Goal: Task Accomplishment & Management: Manage account settings

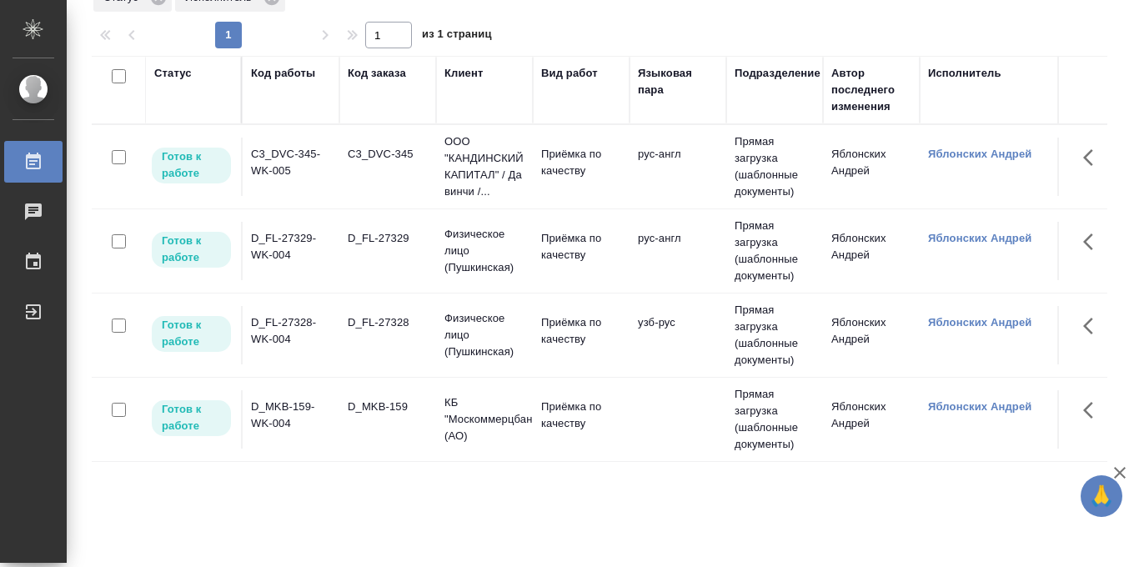
scroll to position [98, 0]
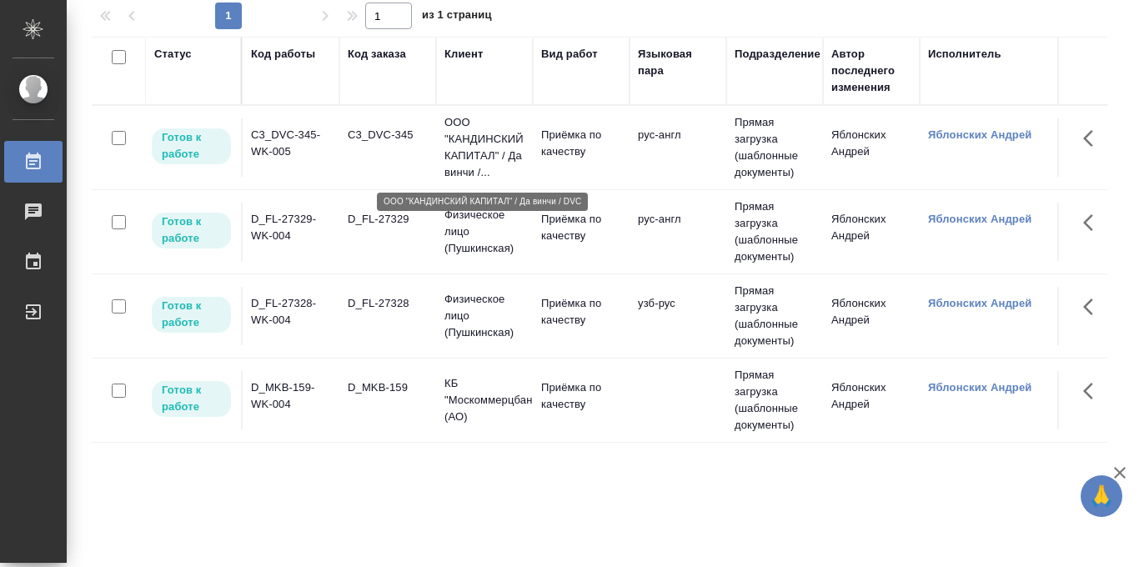
click at [485, 143] on p "ООО "КАНДИНСКИЙ КАПИТАЛ" / Да винчи /..." at bounding box center [485, 147] width 80 height 67
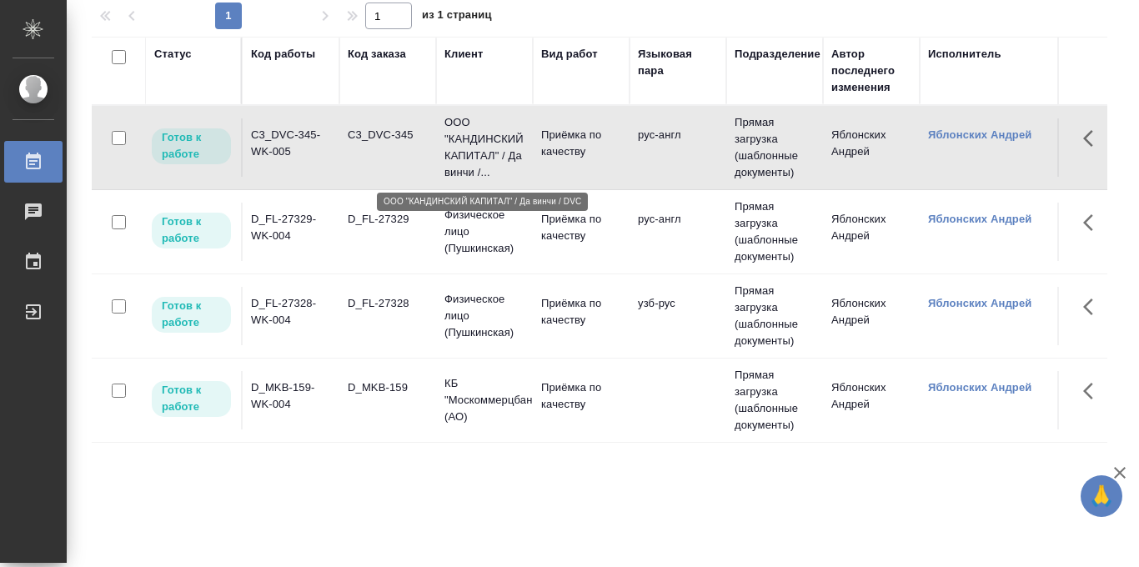
click at [485, 143] on p "ООО "КАНДИНСКИЙ КАПИТАЛ" / Да винчи /..." at bounding box center [485, 147] width 80 height 67
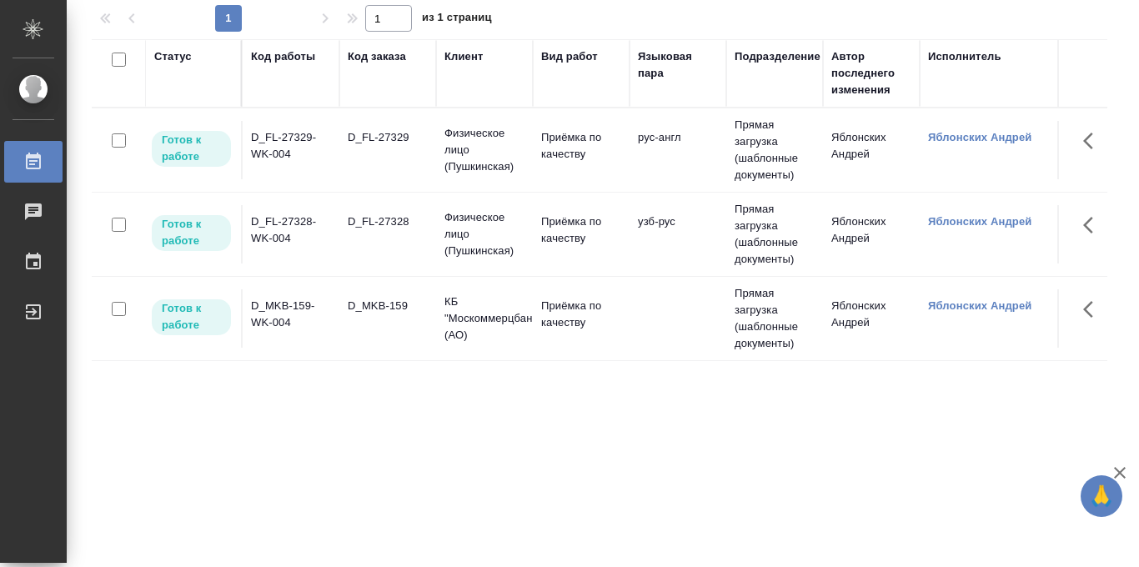
scroll to position [85, 0]
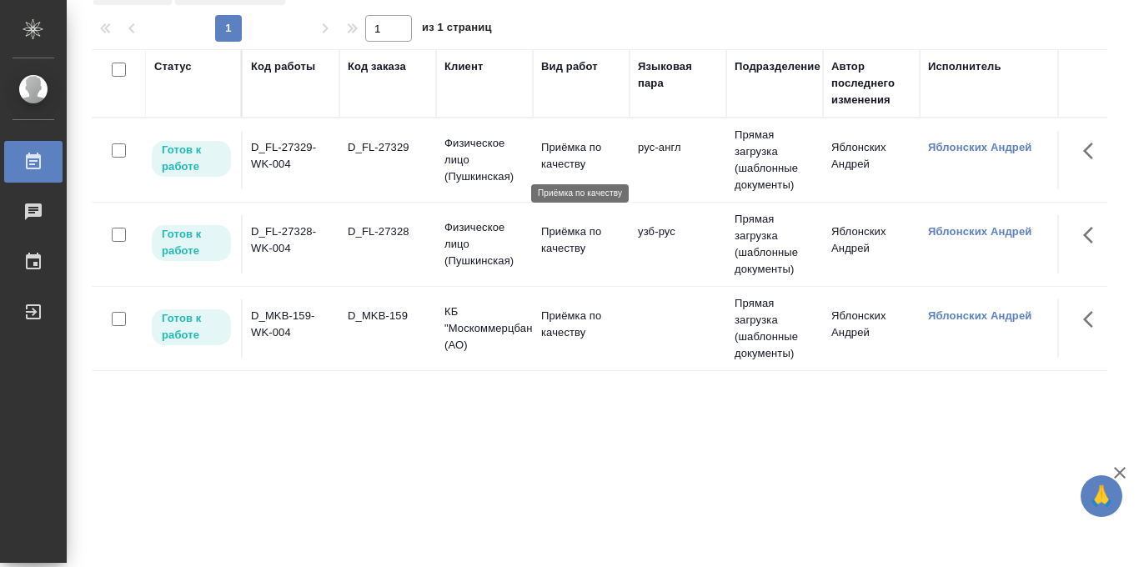
click at [573, 168] on p "Приёмка по качеству" at bounding box center [581, 155] width 80 height 33
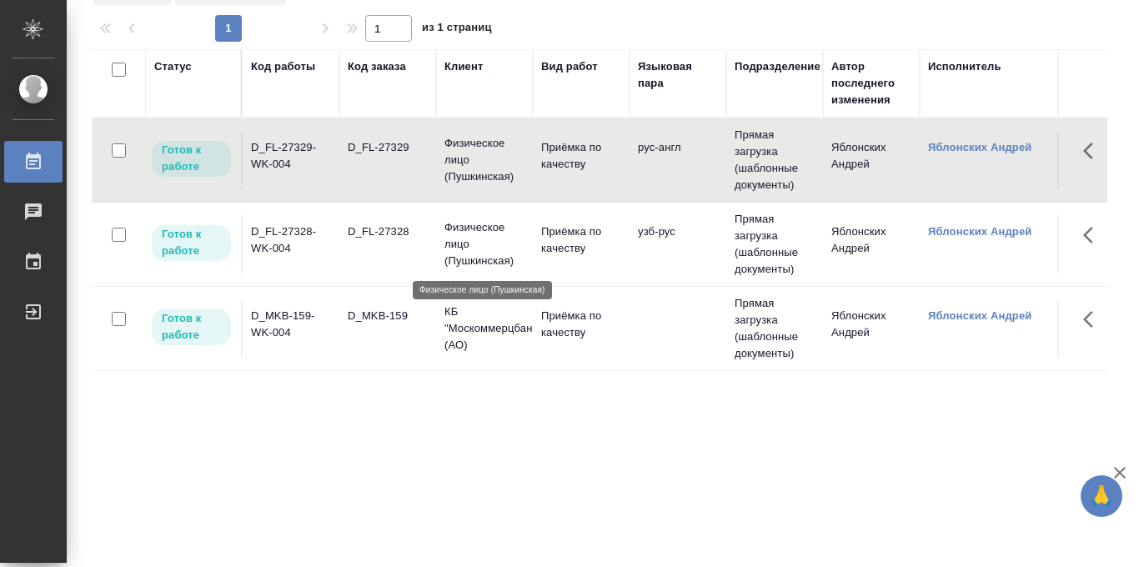
click at [484, 231] on p "Физическое лицо (Пушкинская)" at bounding box center [485, 244] width 80 height 50
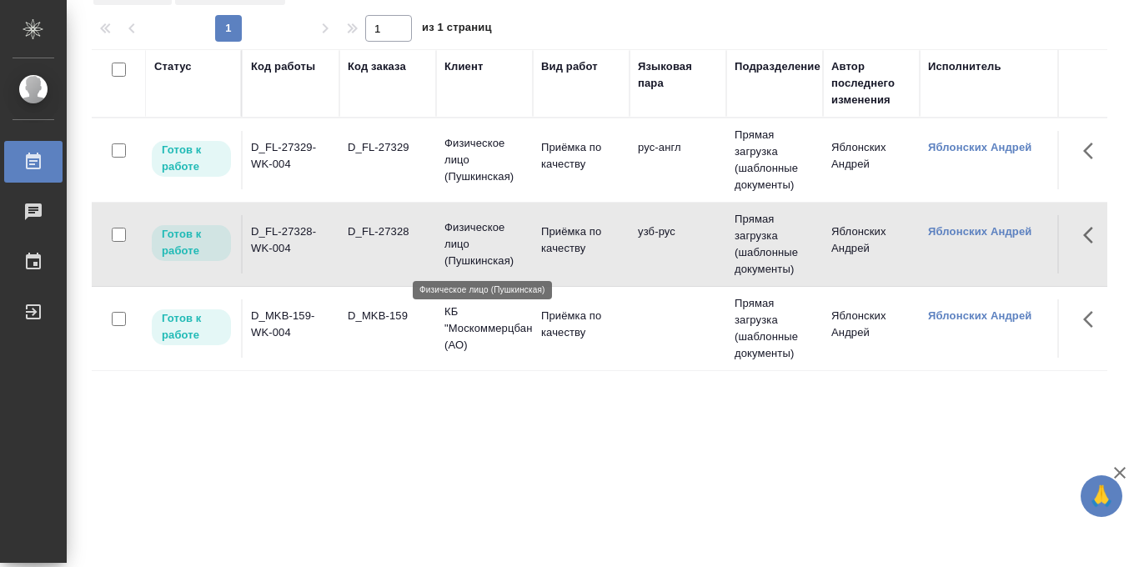
click at [484, 231] on p "Физическое лицо (Пушкинская)" at bounding box center [485, 244] width 80 height 50
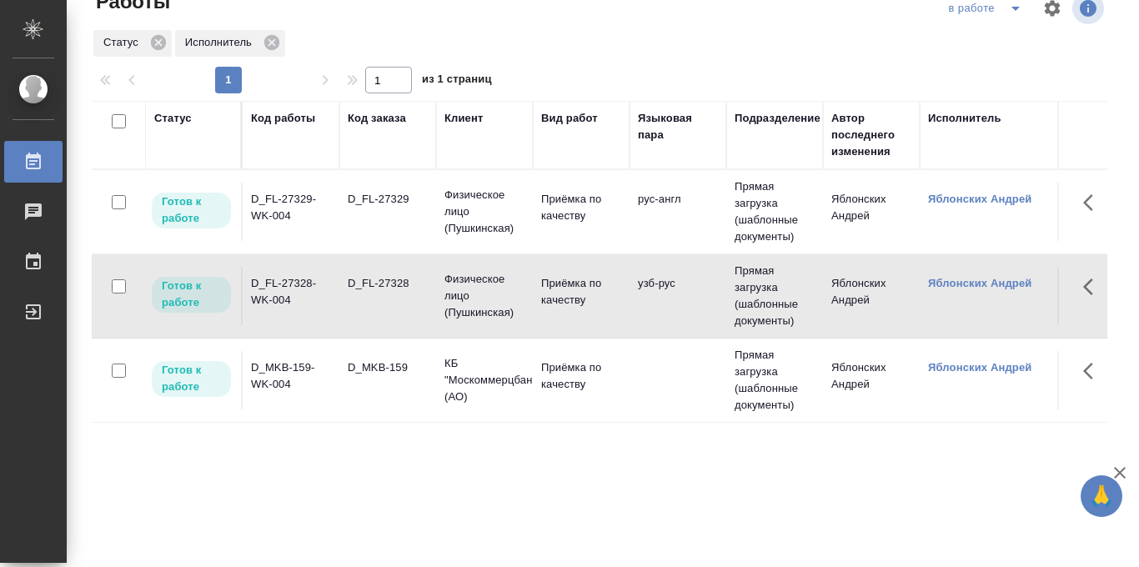
scroll to position [0, 0]
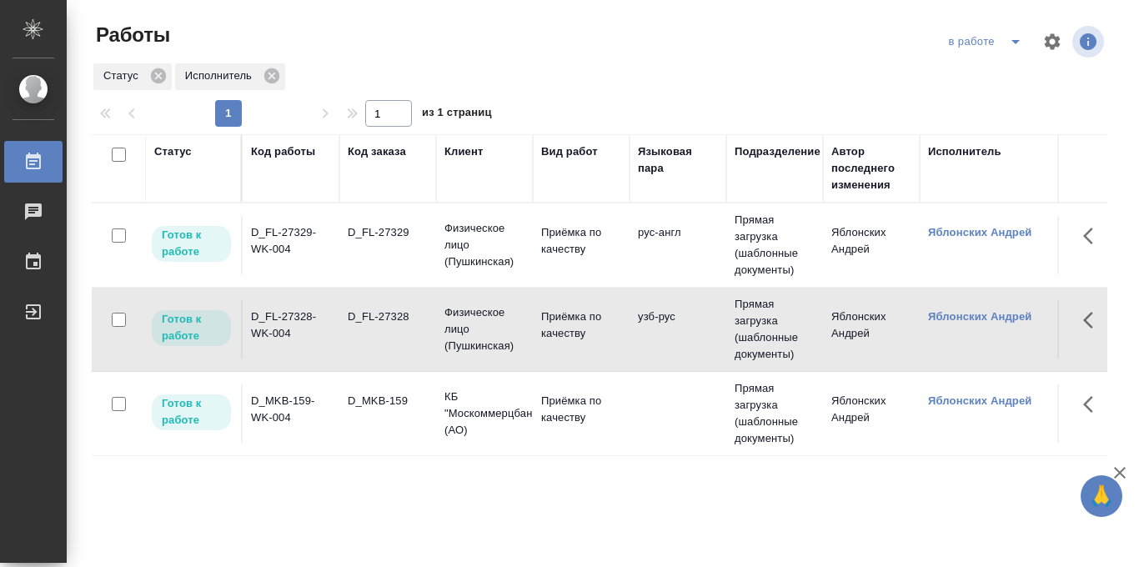
click at [184, 154] on div "Статус" at bounding box center [173, 151] width 38 height 17
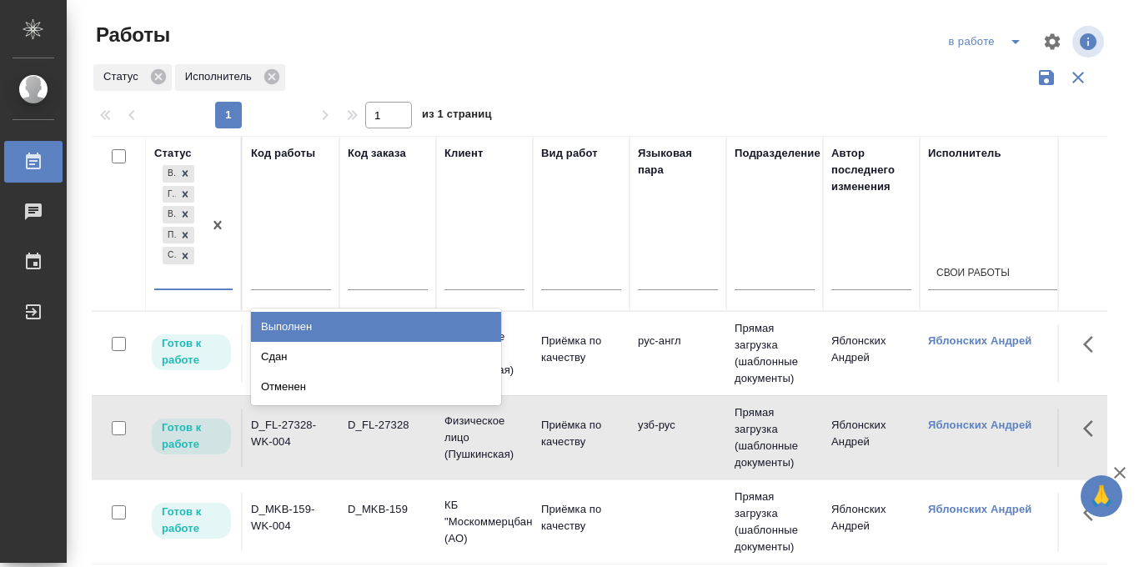
click at [181, 279] on div "В ожидании Готов к работе В работе Подбор Создан" at bounding box center [178, 225] width 48 height 127
click at [294, 327] on div "Выполнен" at bounding box center [376, 327] width 250 height 30
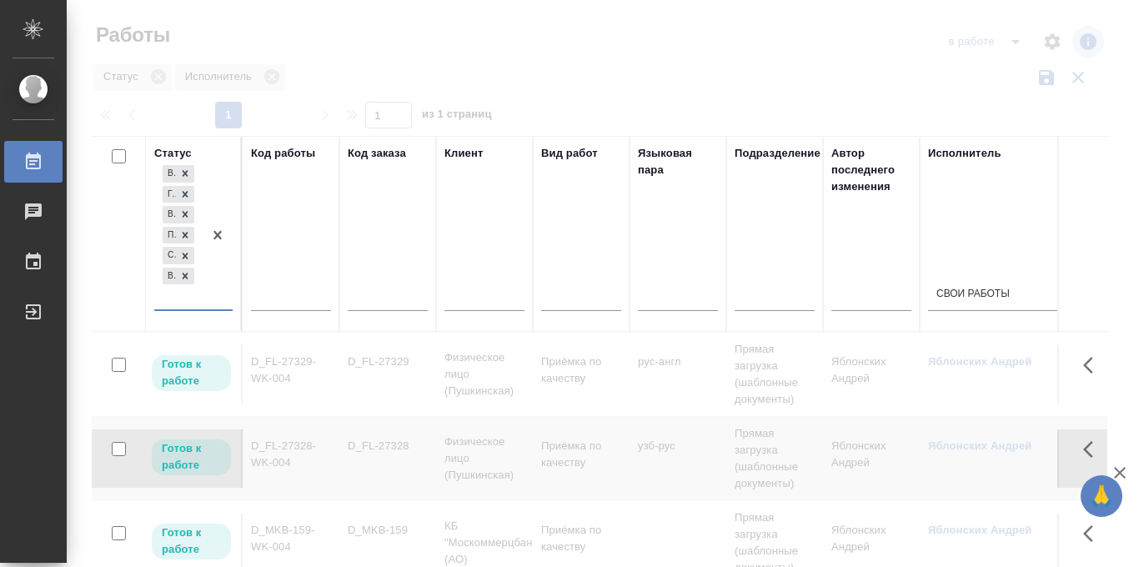
scroll to position [178, 0]
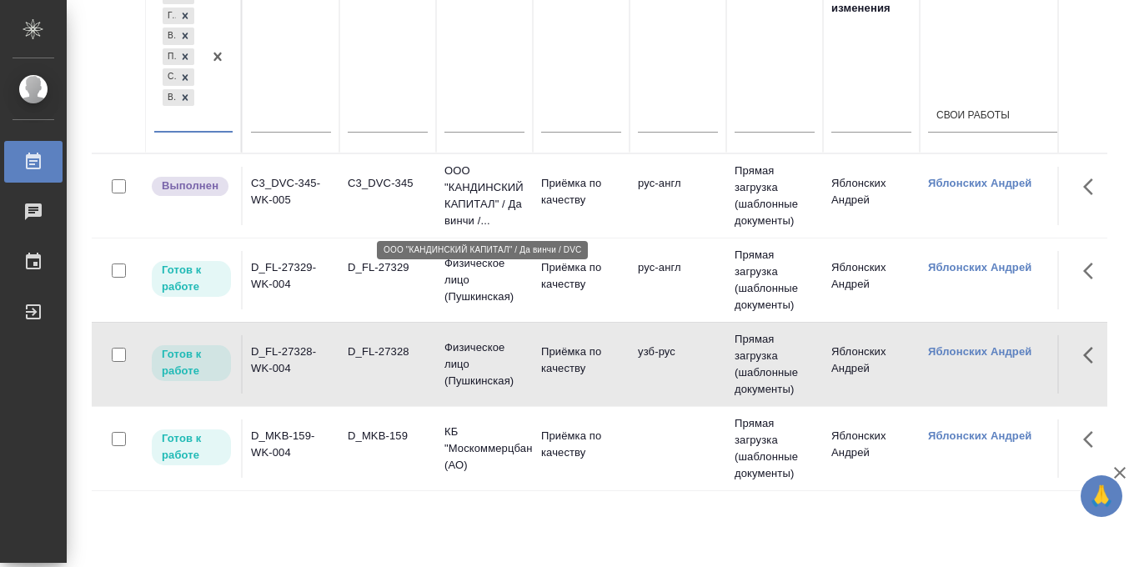
click at [480, 188] on p "ООО "КАНДИНСКИЙ КАПИТАЛ" / Да винчи /..." at bounding box center [485, 196] width 80 height 67
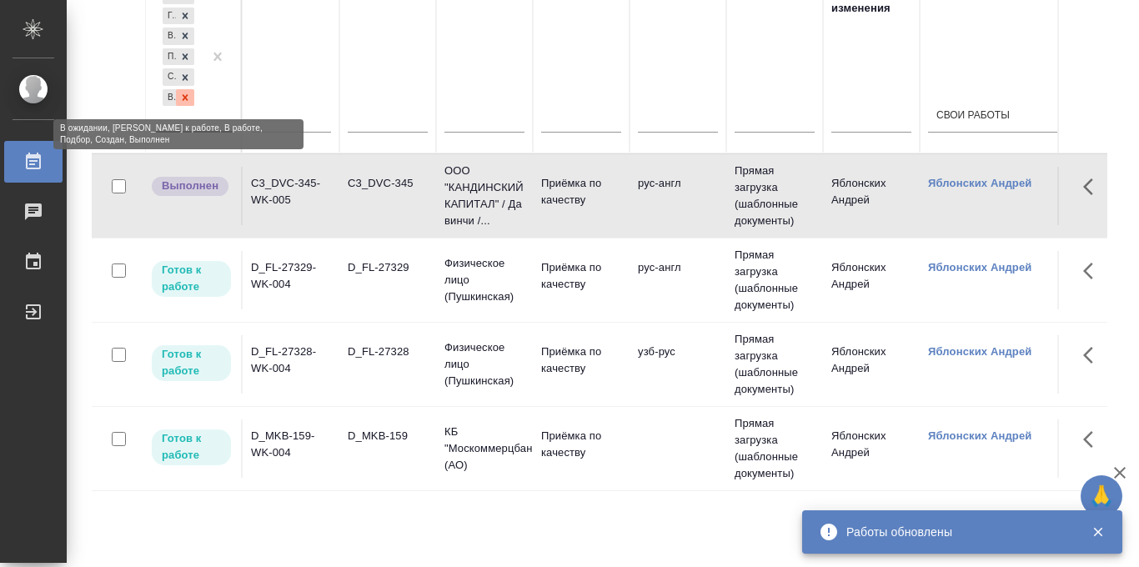
click at [188, 103] on icon at bounding box center [185, 98] width 12 height 12
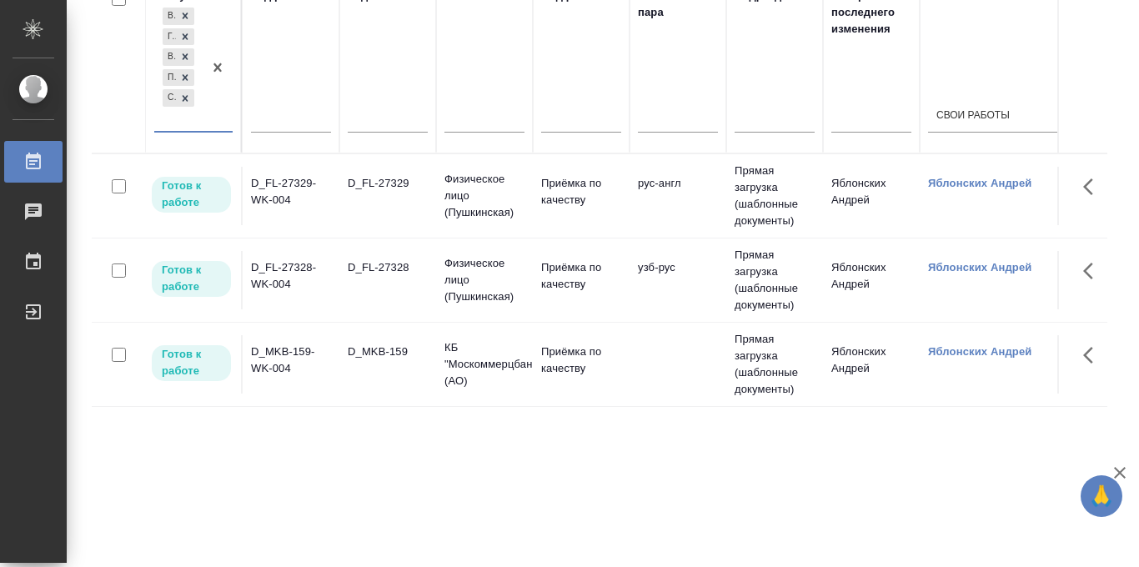
scroll to position [0, 0]
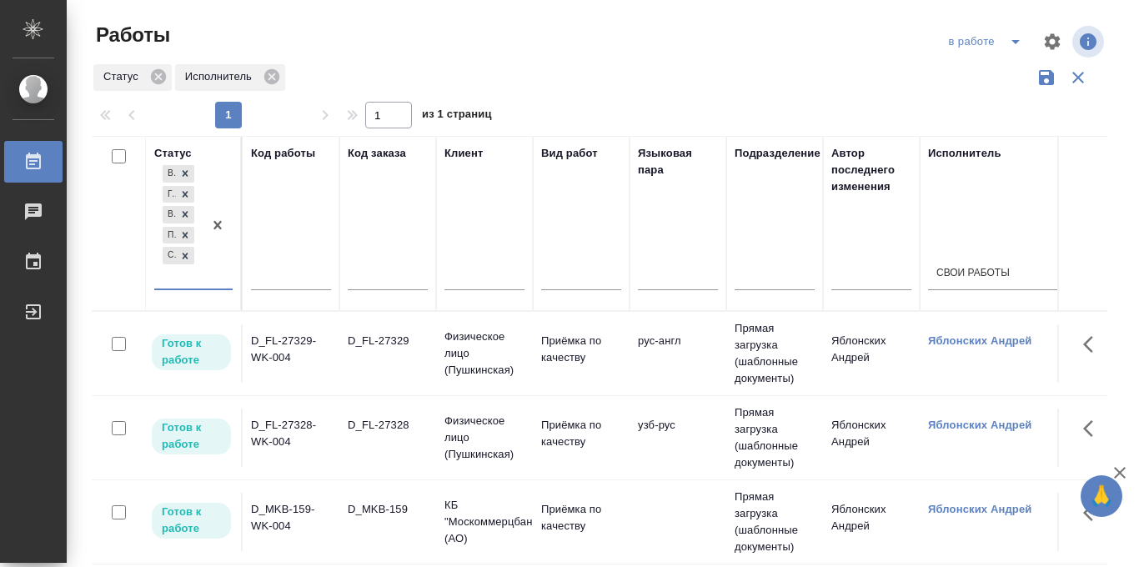
click at [595, 56] on div at bounding box center [606, 42] width 343 height 40
click at [1039, 80] on icon "button" at bounding box center [1046, 77] width 15 height 15
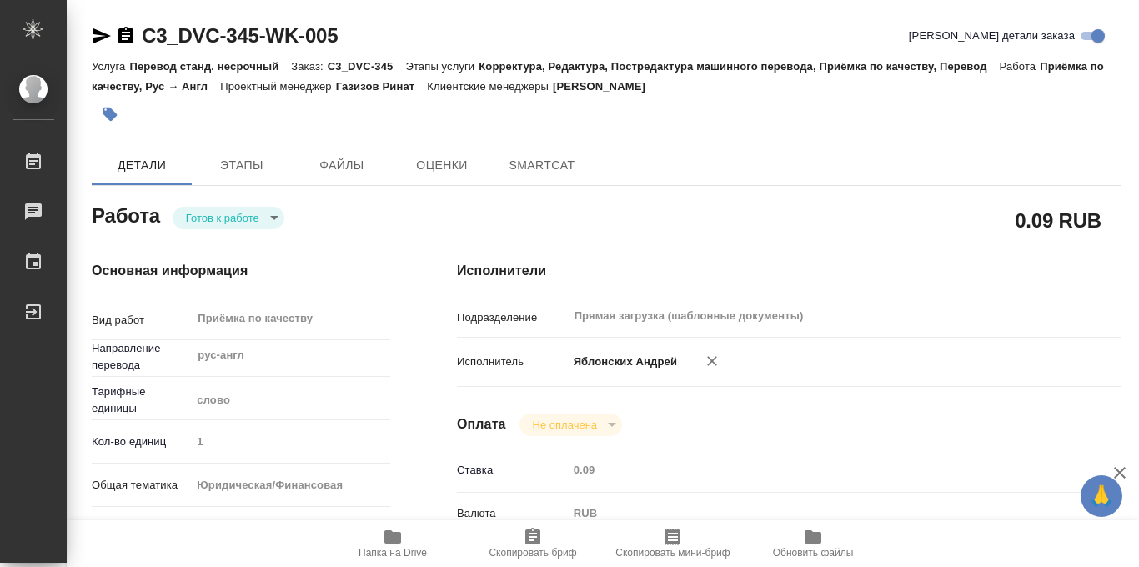
type textarea "x"
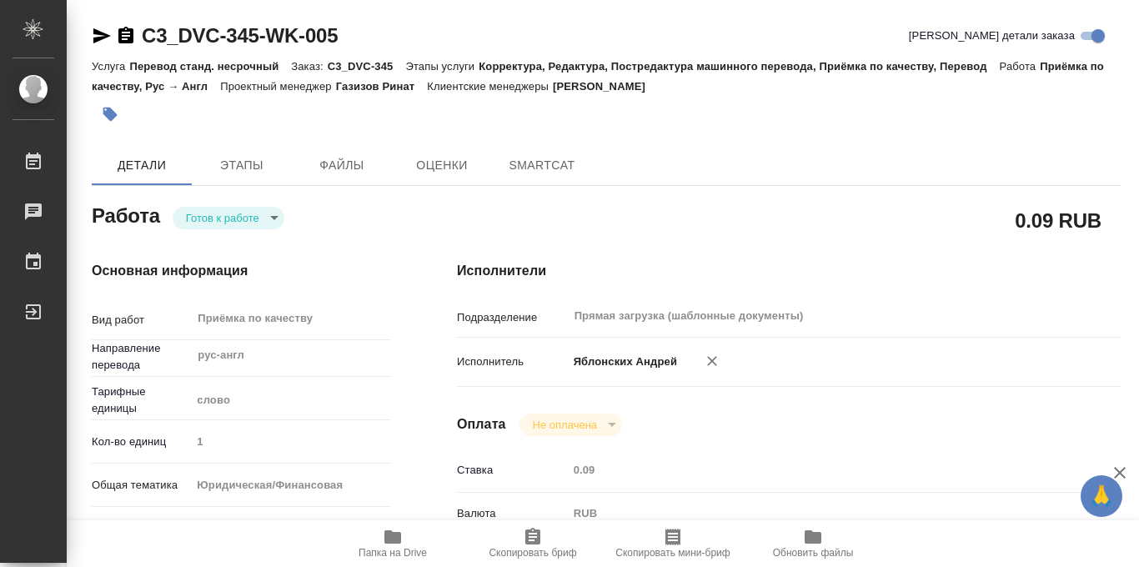
type textarea "x"
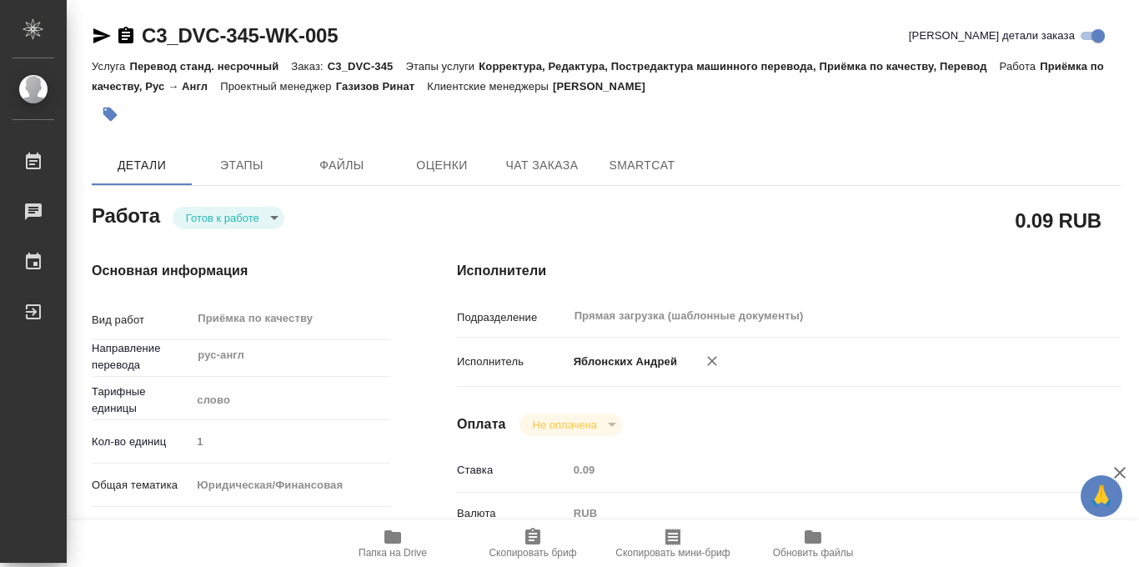
type textarea "x"
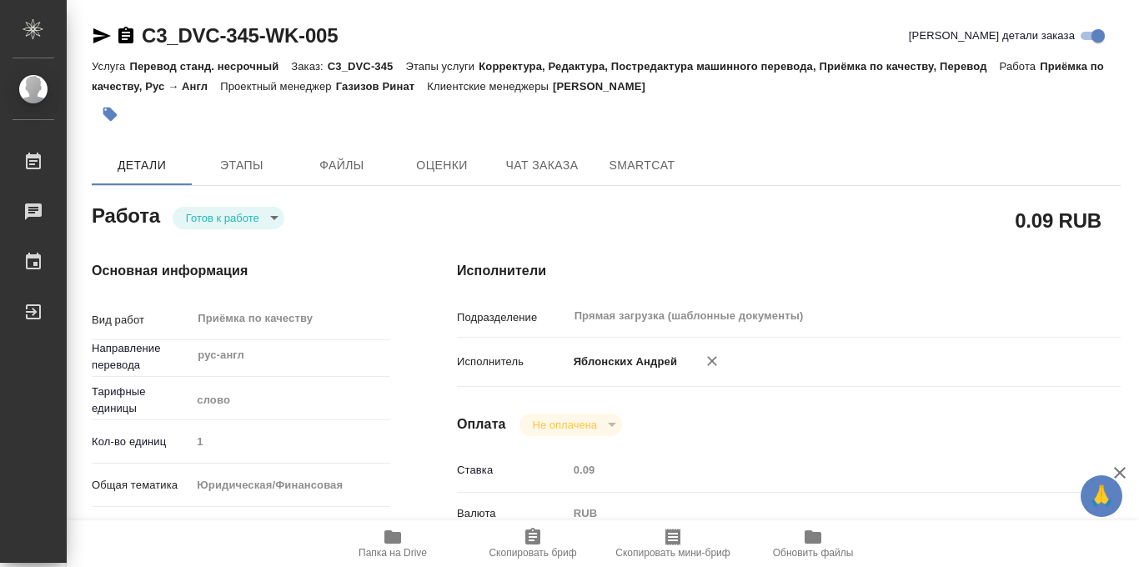
type textarea "x"
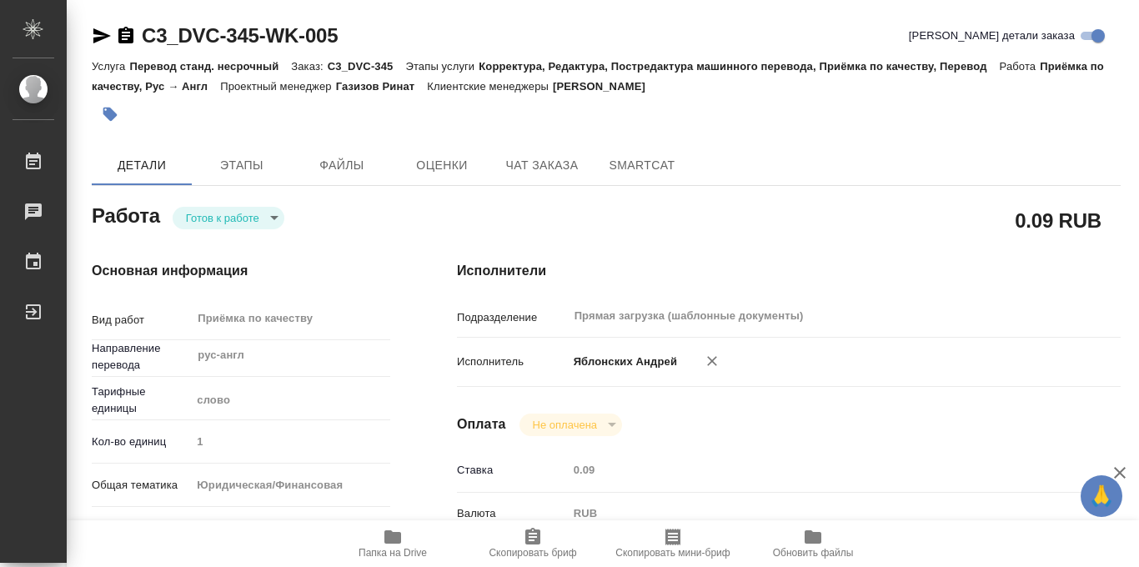
scroll to position [48, 0]
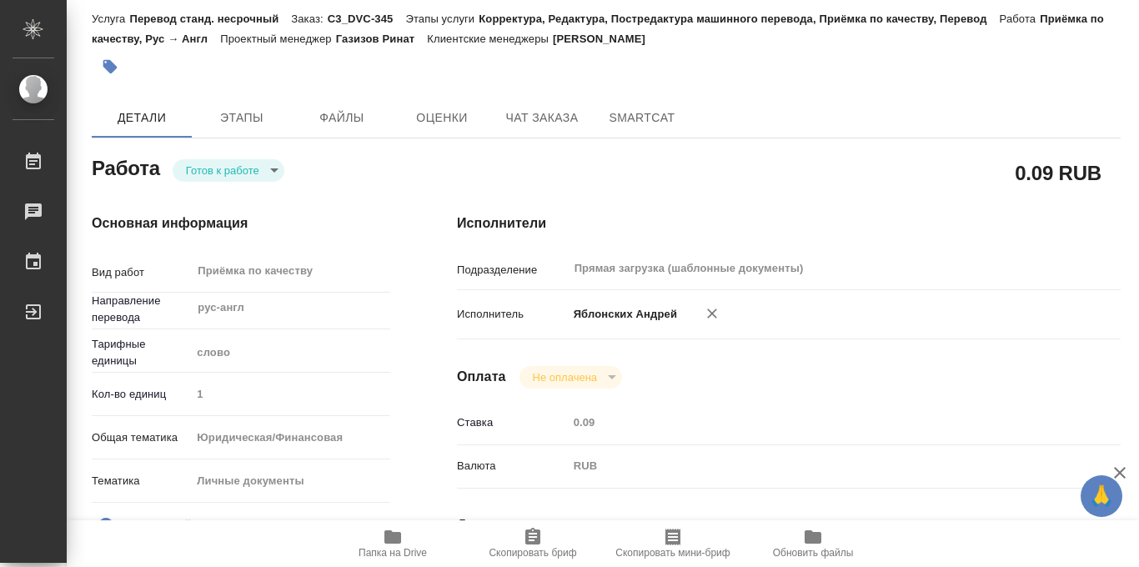
click at [274, 169] on body "🙏 .cls-1 fill:#fff; AWATERA Iablonskikh Andrei Работы 0 Чаты График Выйти C3_DV…" at bounding box center [569, 283] width 1139 height 567
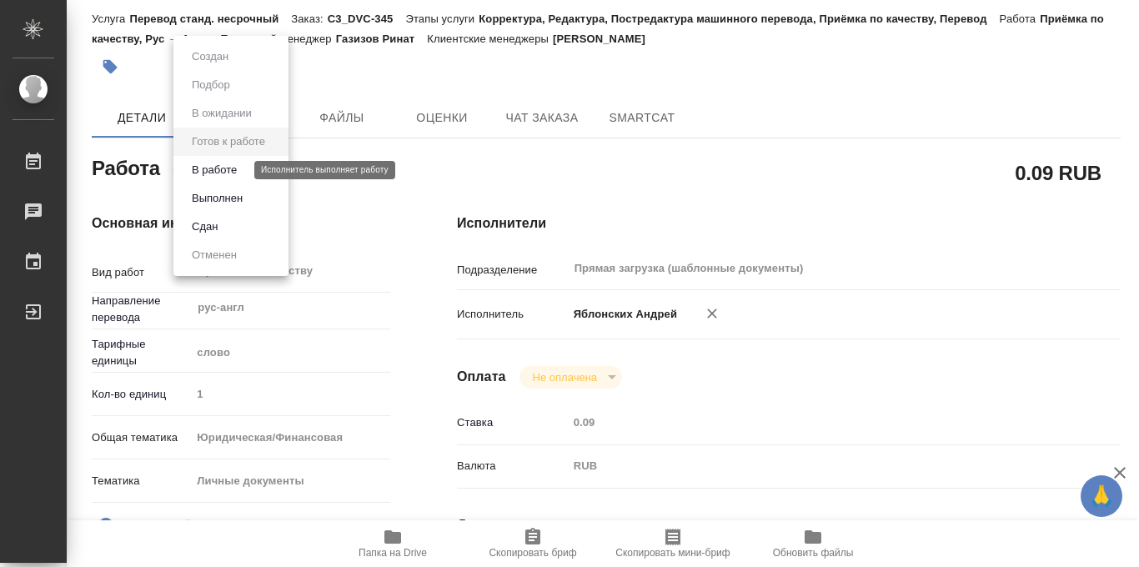
click at [234, 166] on button "В работе" at bounding box center [214, 170] width 55 height 18
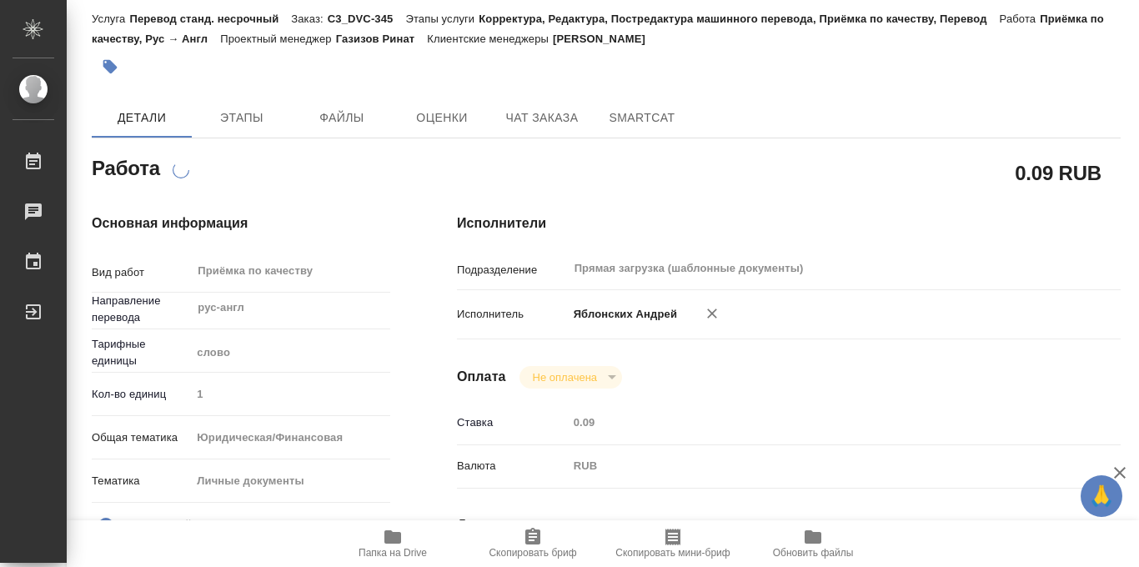
scroll to position [0, 0]
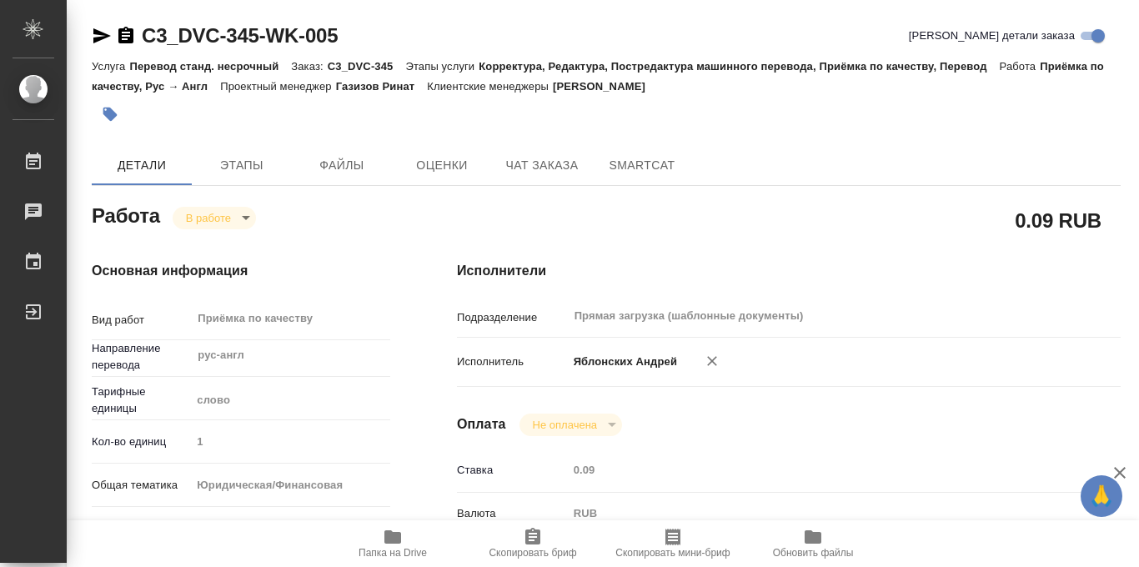
type textarea "x"
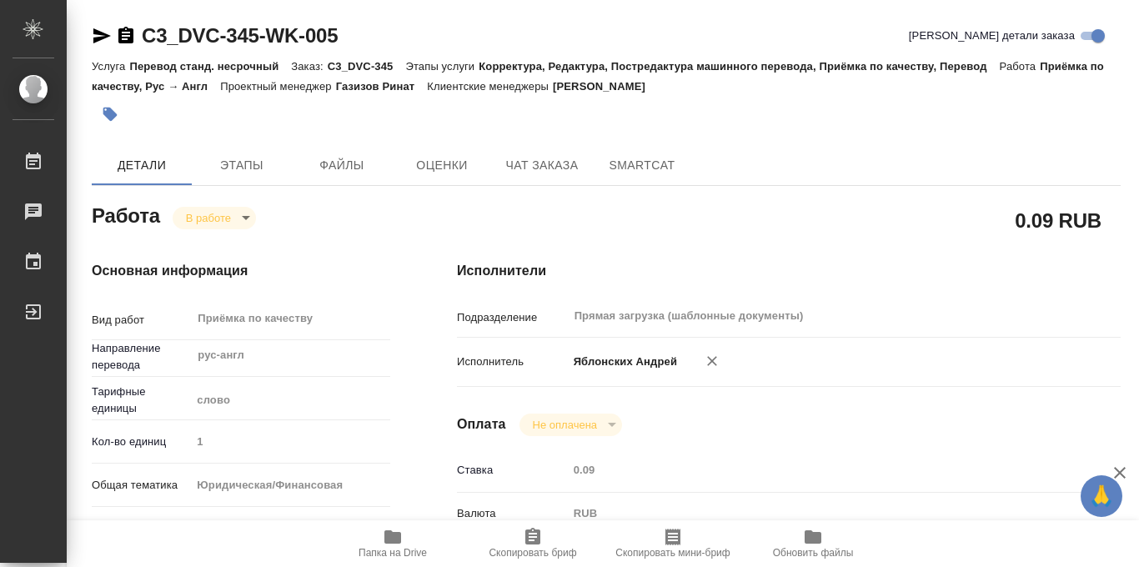
type textarea "x"
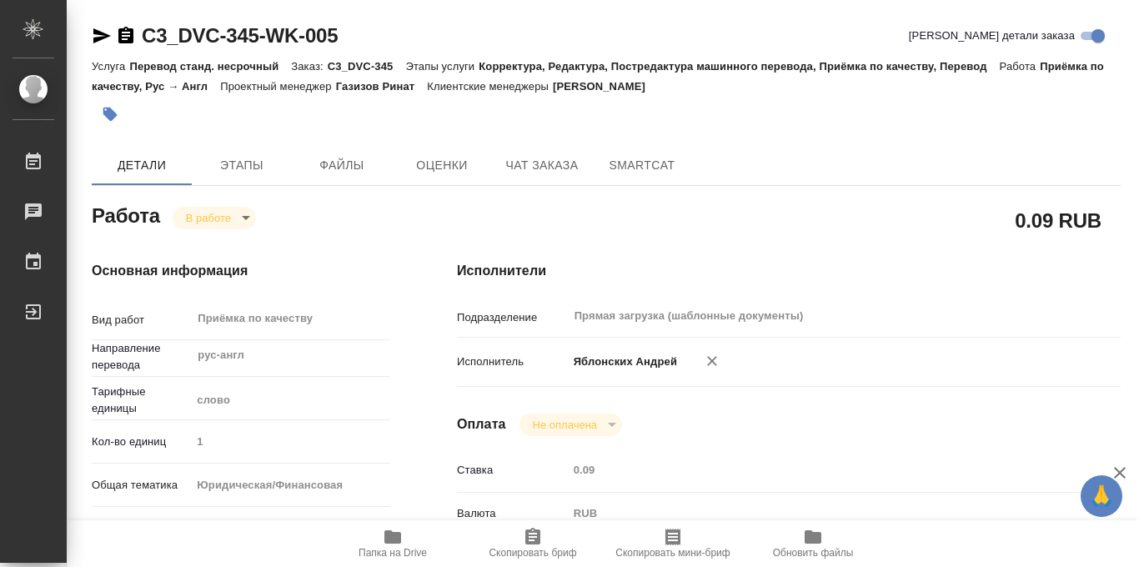
type textarea "x"
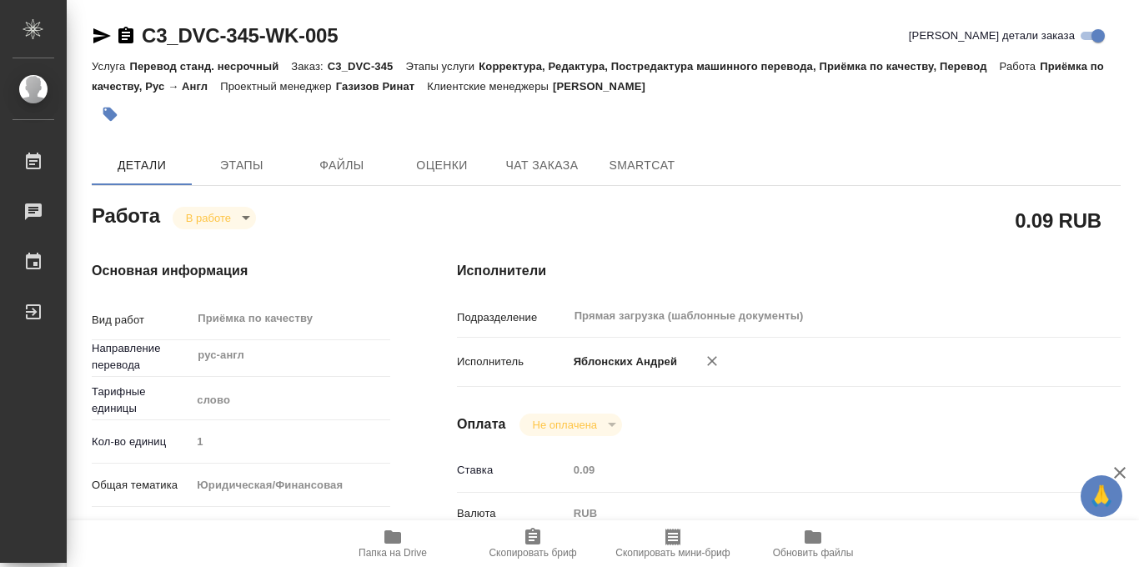
click at [108, 114] on icon "button" at bounding box center [110, 115] width 14 height 14
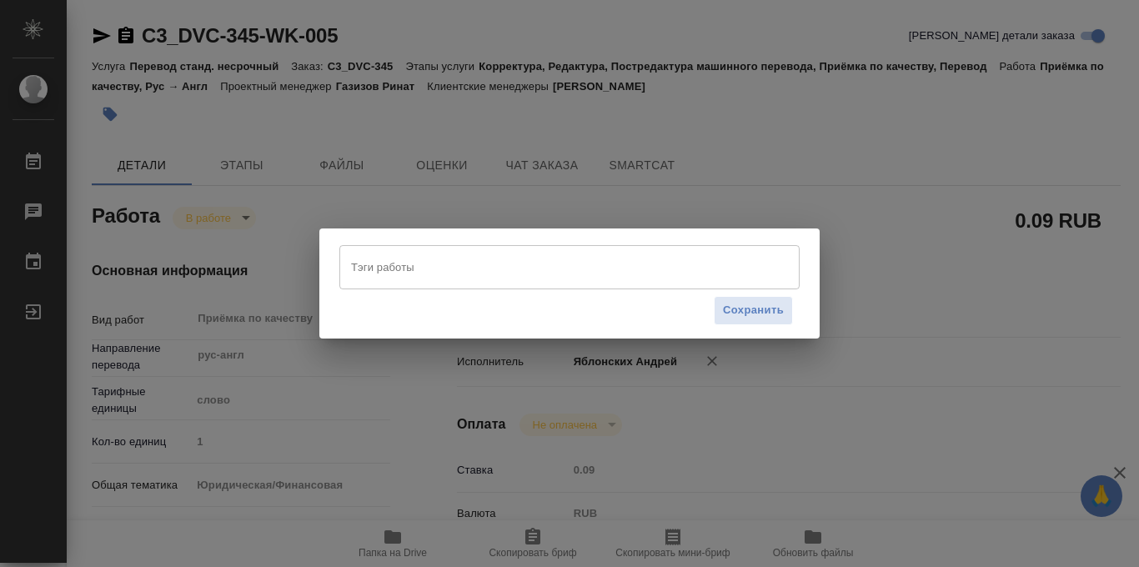
click at [419, 270] on input "Тэги работы" at bounding box center [554, 267] width 414 height 28
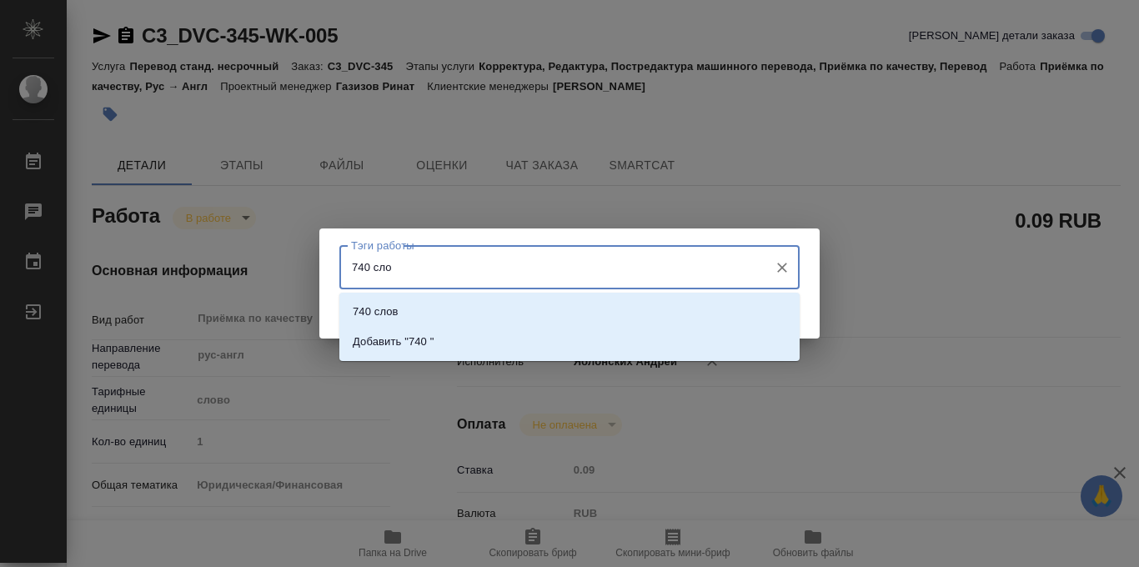
type input "740 слов"
click at [380, 310] on p "740 слов" at bounding box center [376, 312] width 46 height 17
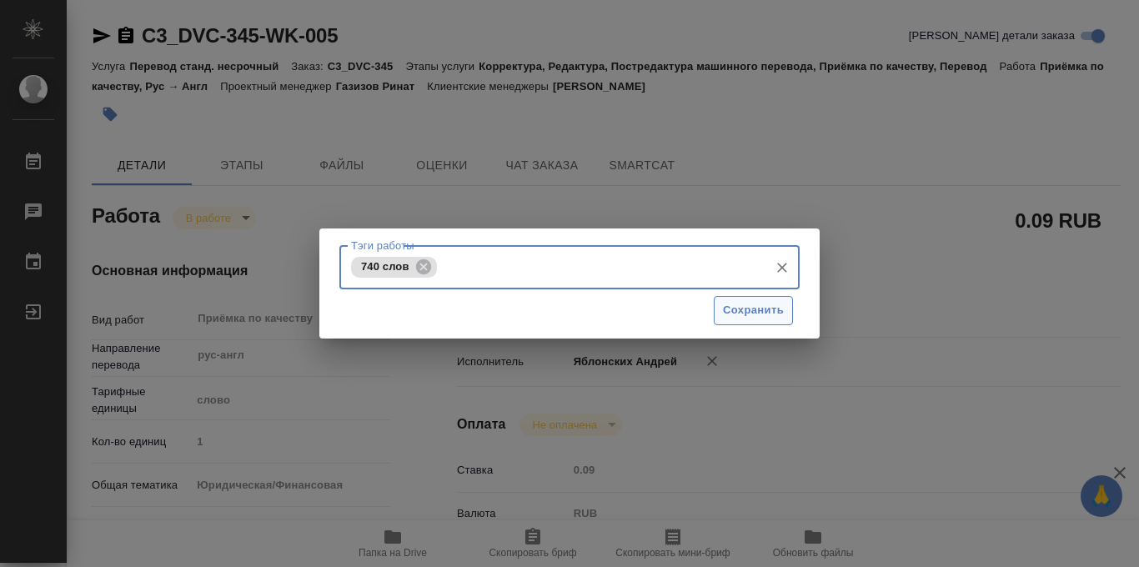
click at [753, 314] on span "Сохранить" at bounding box center [753, 310] width 61 height 19
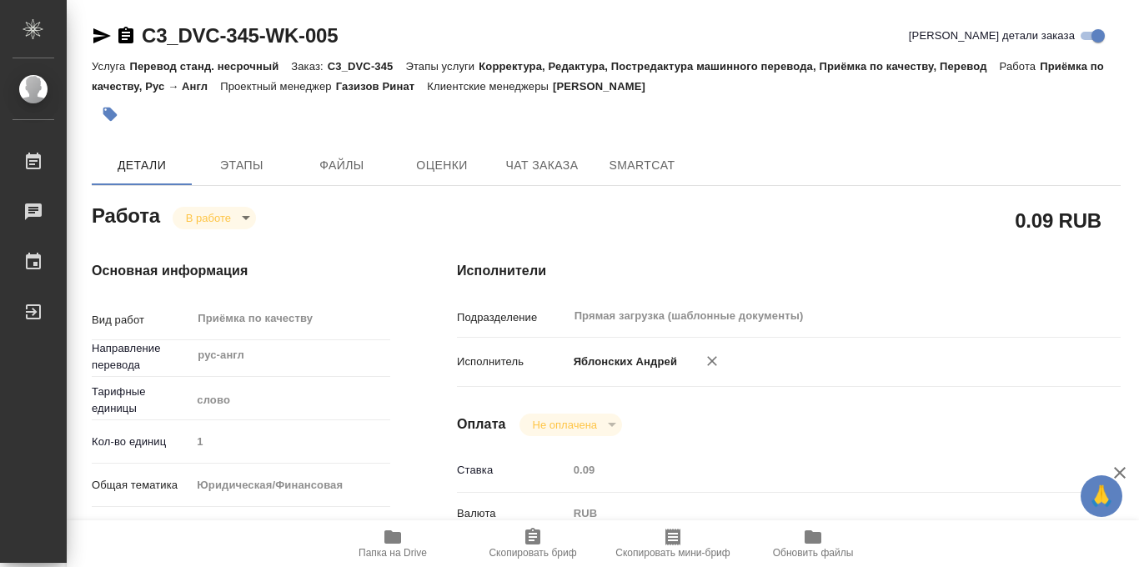
type input "inProgress"
type textarea "Приёмка по качеству"
type textarea "x"
type input "рус-англ"
type input "5a8b1489cc6b4906c91bfd90"
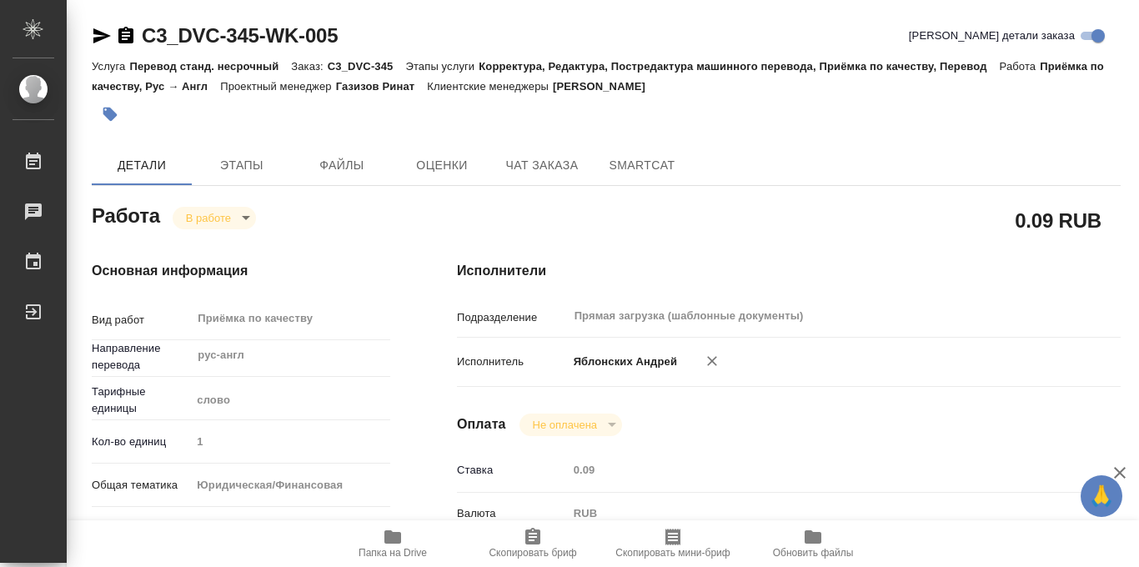
type input "1"
type input "yr-fn"
type input "5a8b8b956a9677013d343cfe"
checkbox input "true"
type input "08.10.2025 11:00"
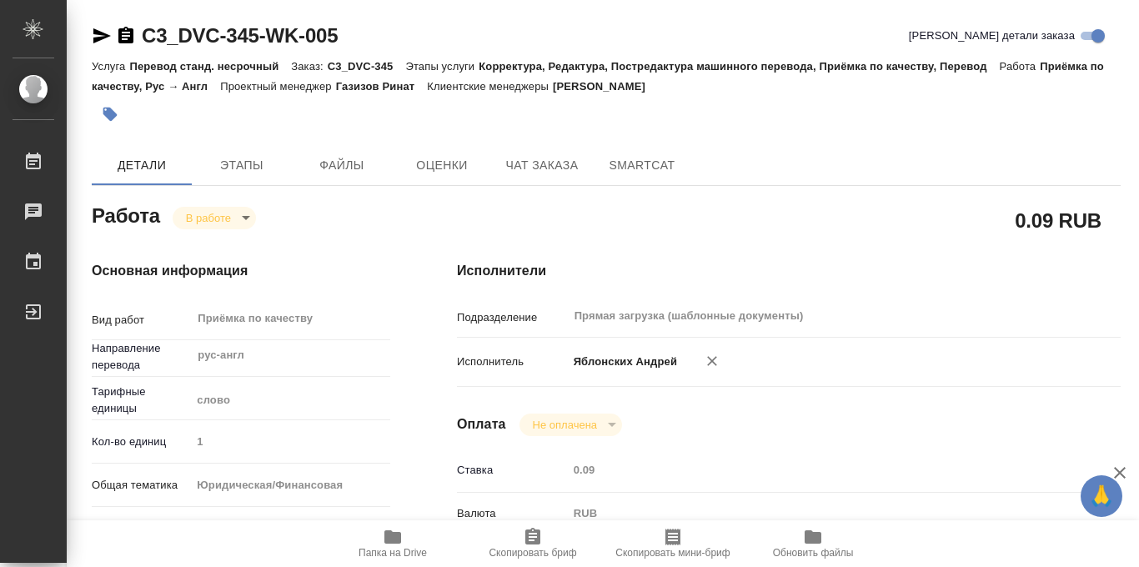
type input "07.10.2025 16:34"
type input "08.10.2025 12:00"
type input "Прямая загрузка (шаблонные документы)"
type input "notPayed"
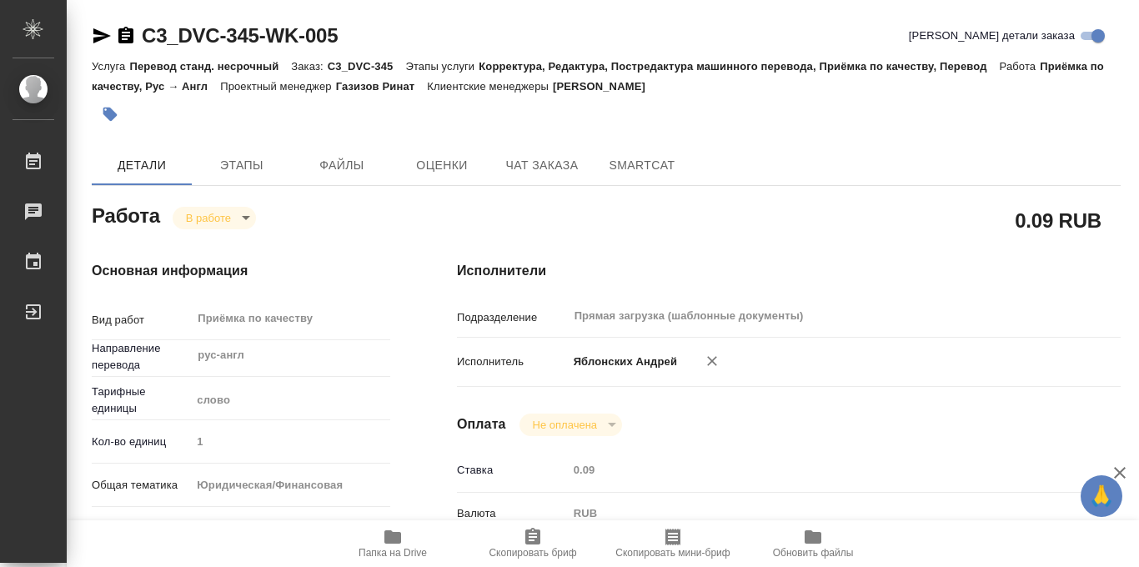
type input "0.09"
type input "RUB"
type input "Яблонских Андрей"
type textarea "x"
type textarea "/Clients/ООО "ДА ВИНЧИ КАПИТАЛ"/Orders/C3_DVC-345/Corrected/C3_DVC-345-WK-005"
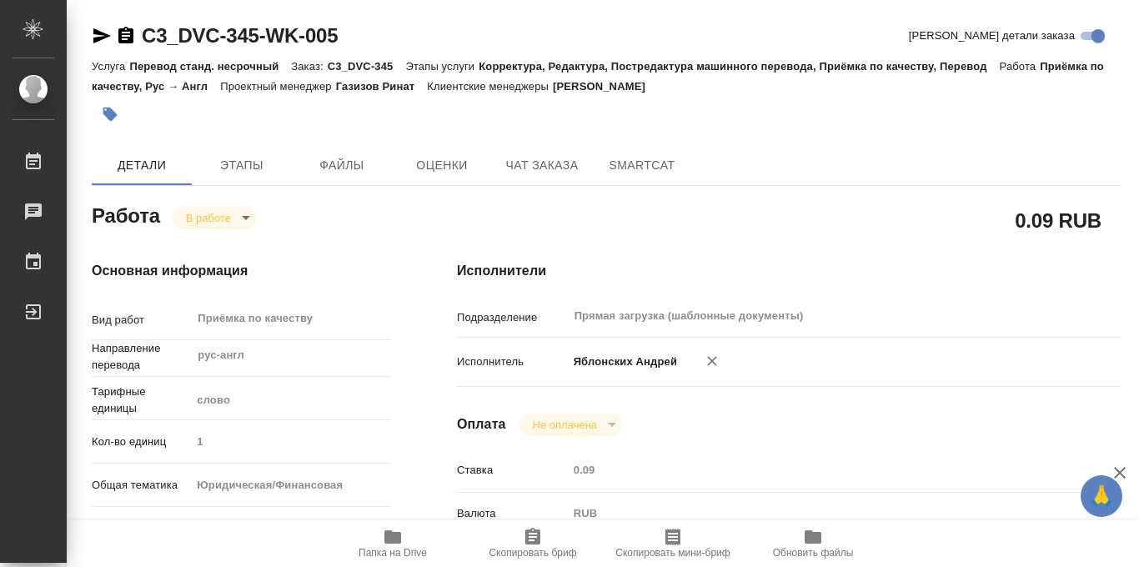
type textarea "x"
type input "C3_DVC-345"
type input "Перевод станд. несрочный"
type input "Корректура, Редактура, Постредактура машинного перевода, Приёмка по качеству, П…"
type input "Ильина Екатерина"
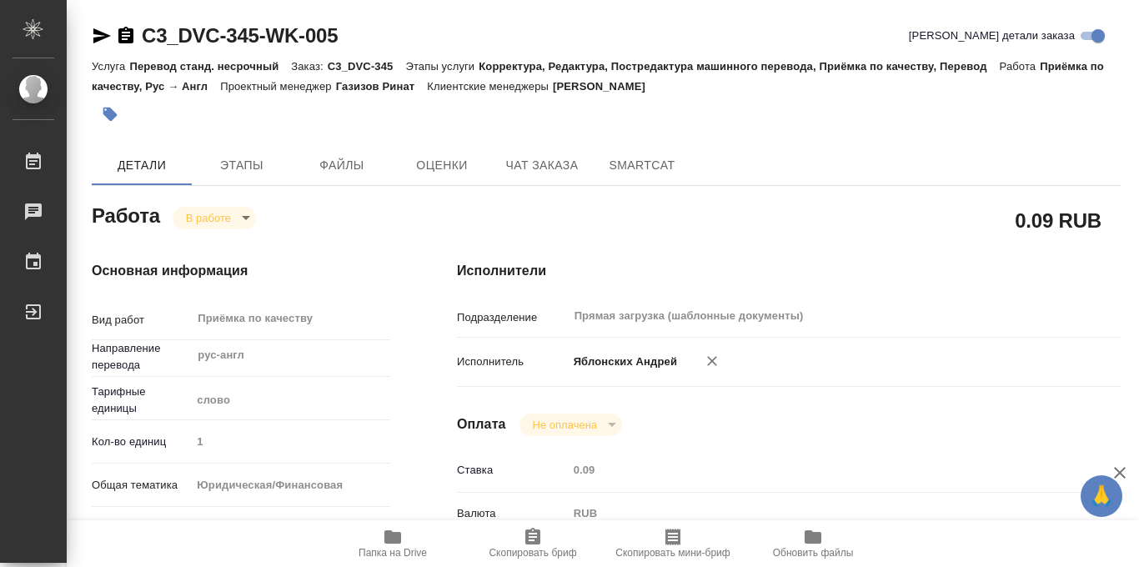
type input "/Clients/ООО "ДА ВИНЧИ КАПИТАЛ"/Orders/C3_DVC-345"
type textarea "x"
type textarea "под зпк"
type textarea "x"
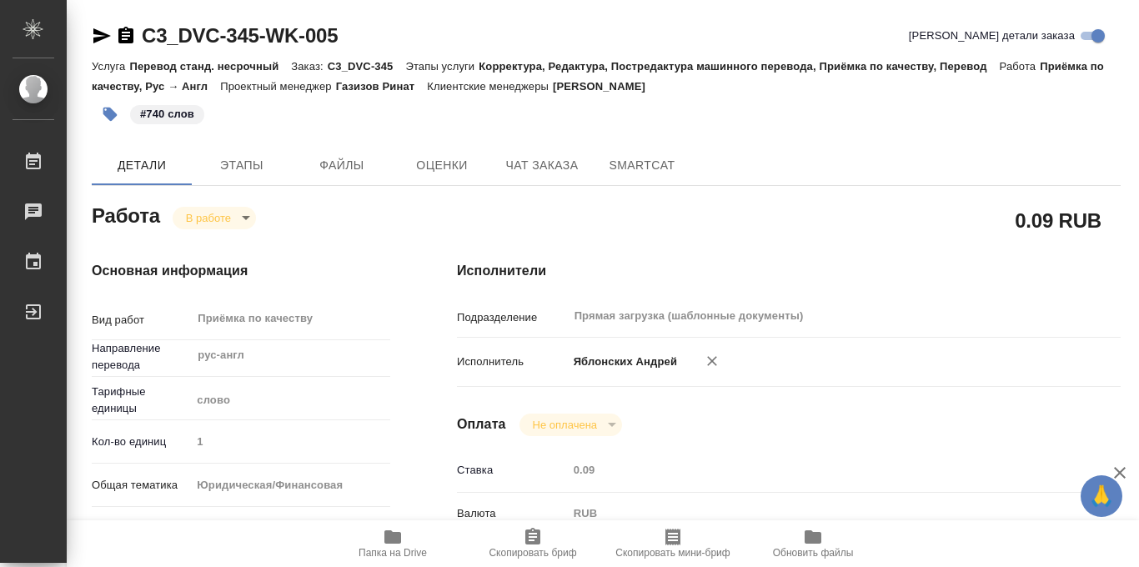
type textarea "x"
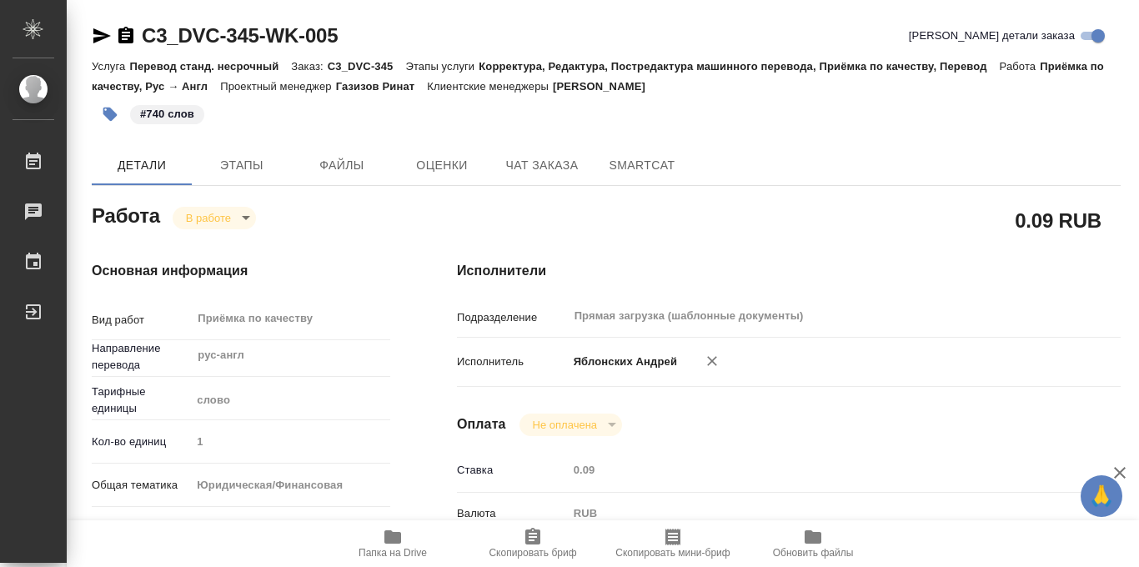
type textarea "x"
click at [239, 220] on body "🙏 .cls-1 fill:#fff; AWATERA Iablonskikh Andrei Работы 0 Чаты График Выйти C3_DV…" at bounding box center [569, 283] width 1139 height 567
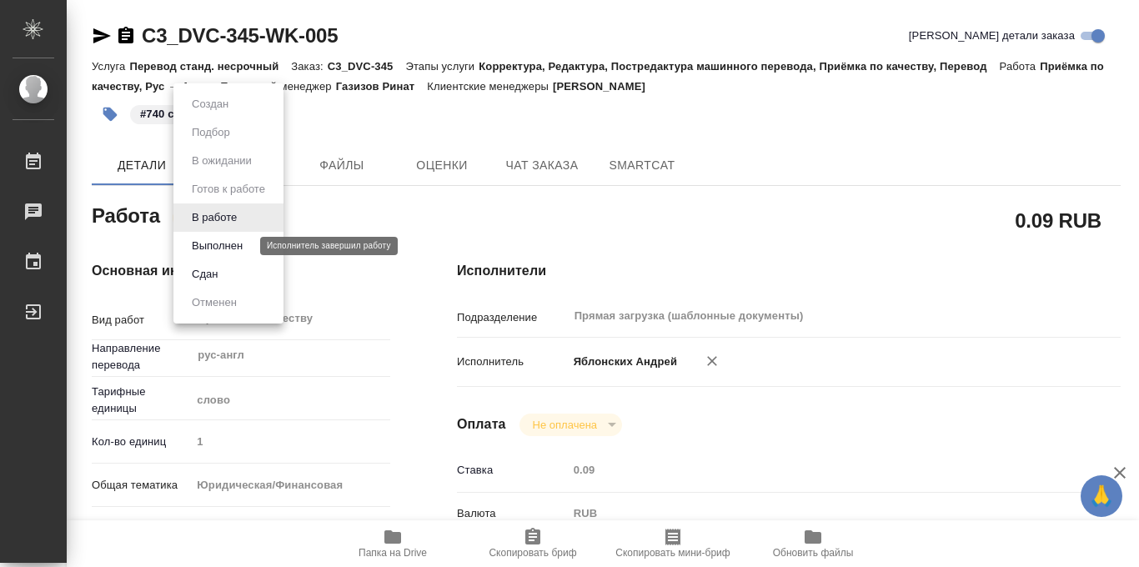
click at [228, 250] on button "Выполнен" at bounding box center [217, 246] width 61 height 18
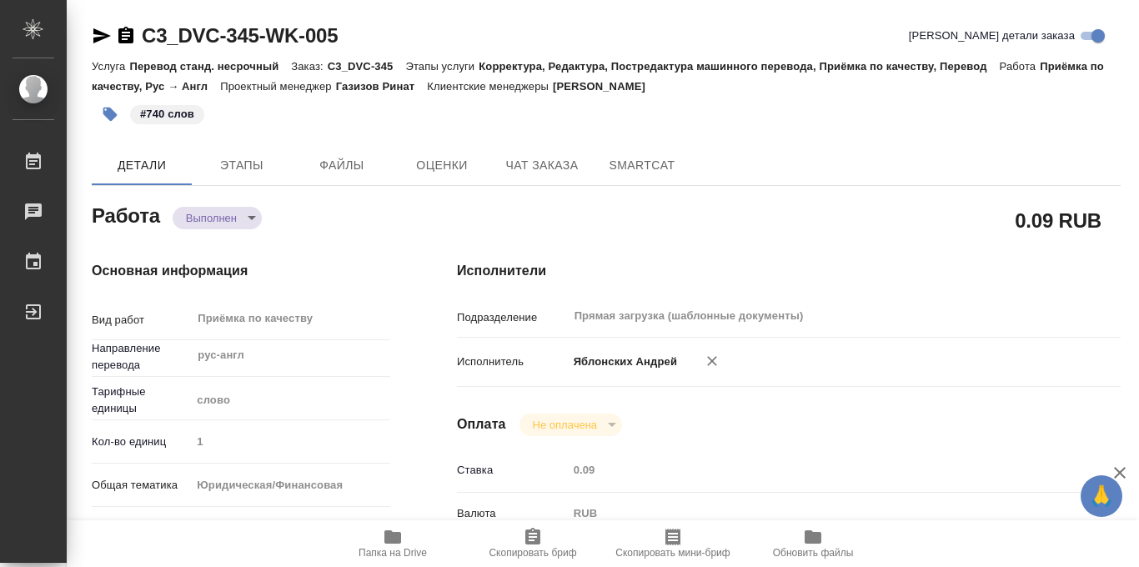
type textarea "x"
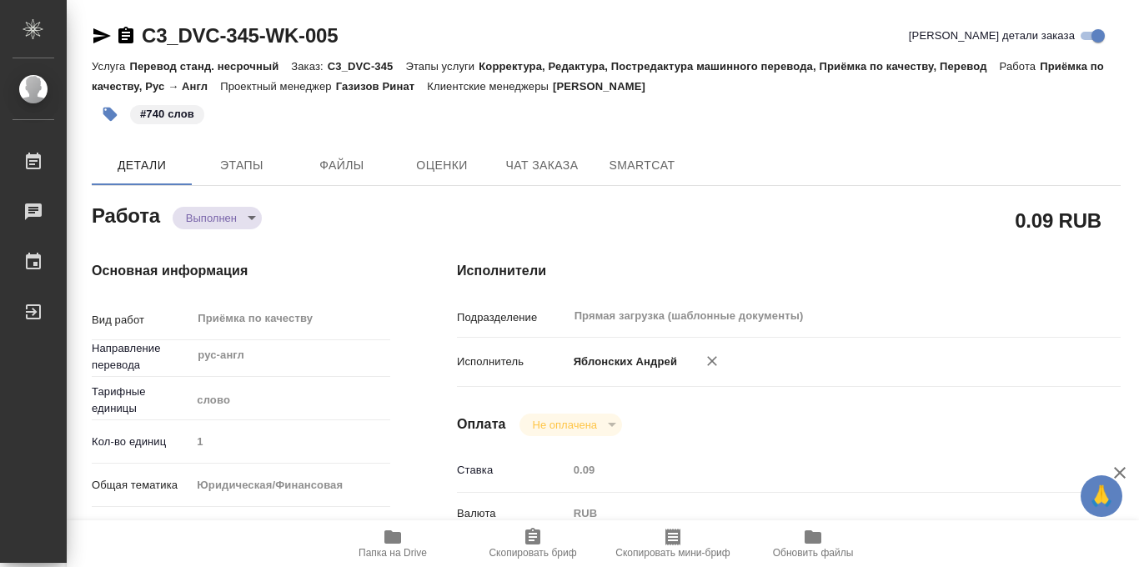
type textarea "x"
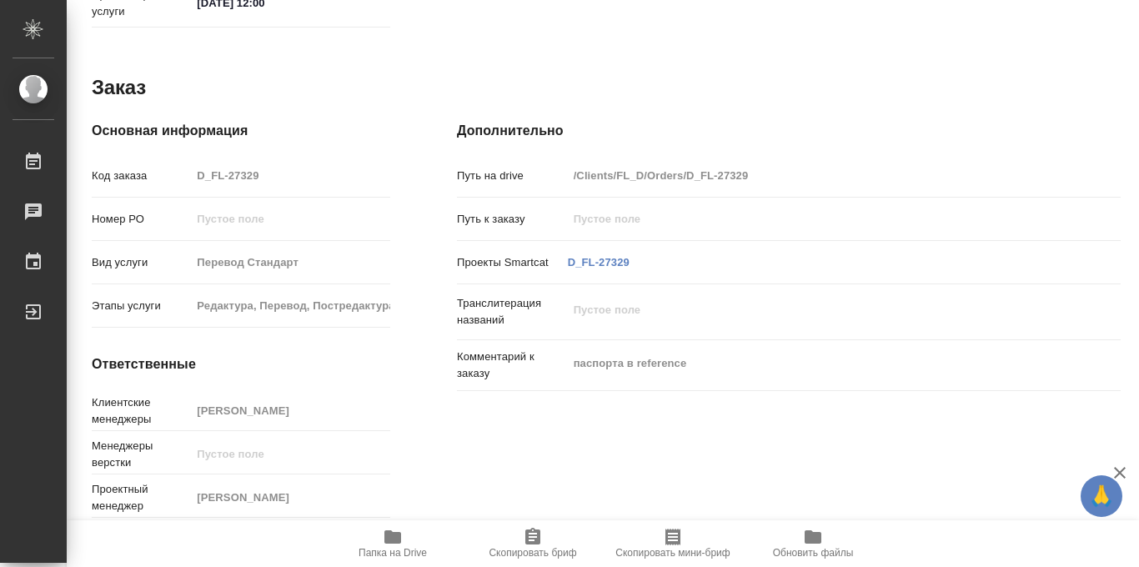
scroll to position [889, 0]
click at [390, 540] on icon "button" at bounding box center [392, 536] width 17 height 13
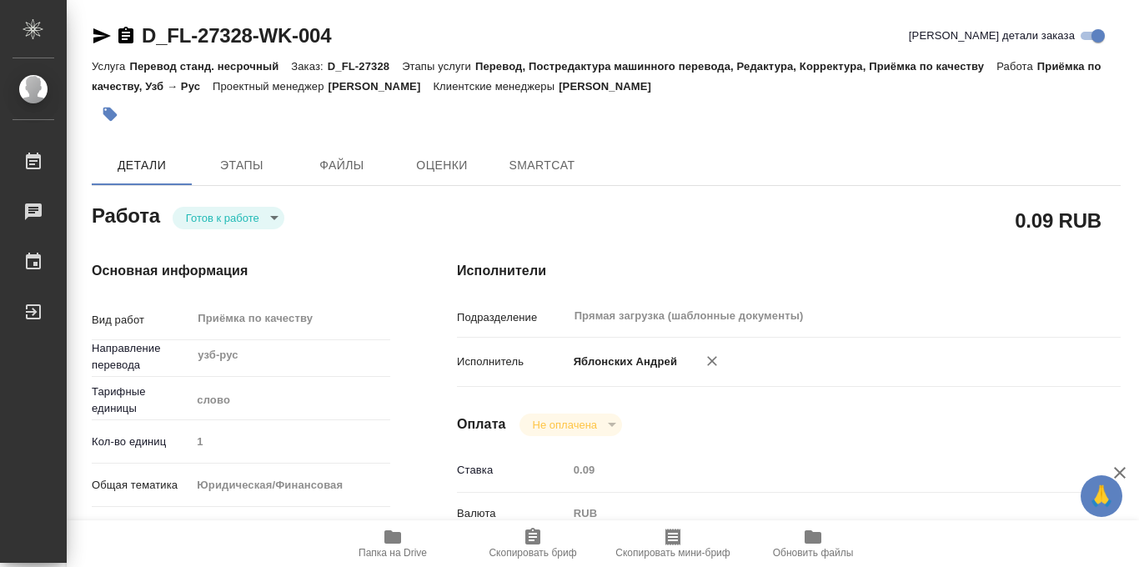
type textarea "x"
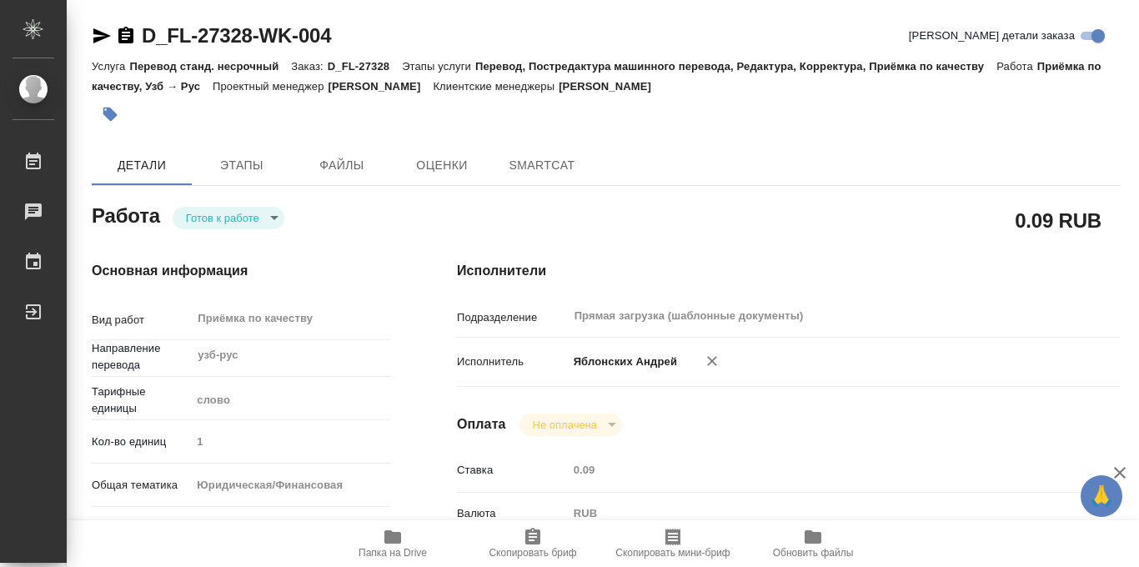
type textarea "x"
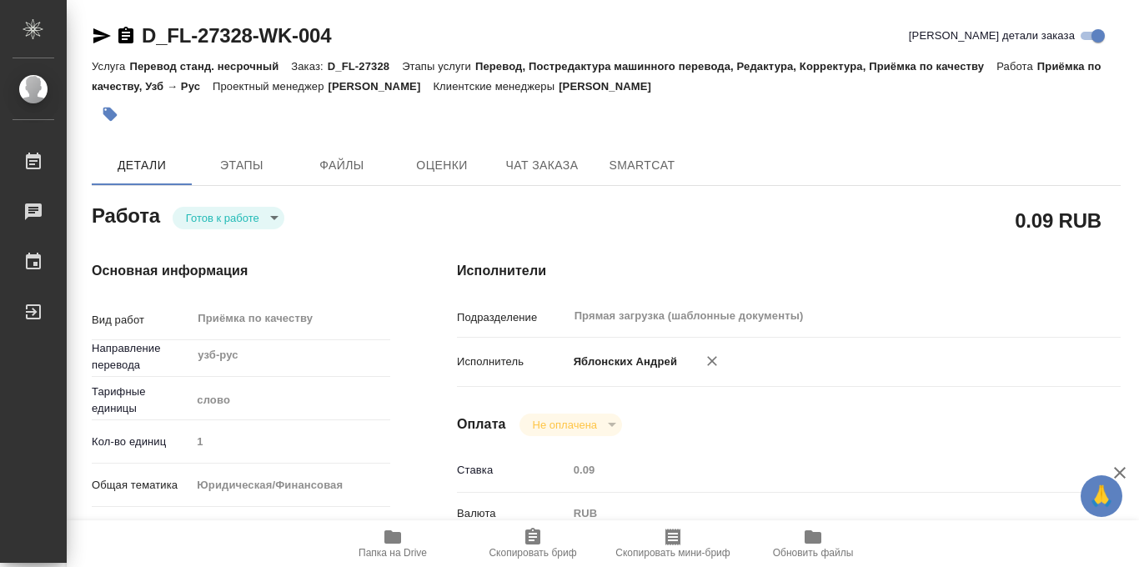
scroll to position [889, 0]
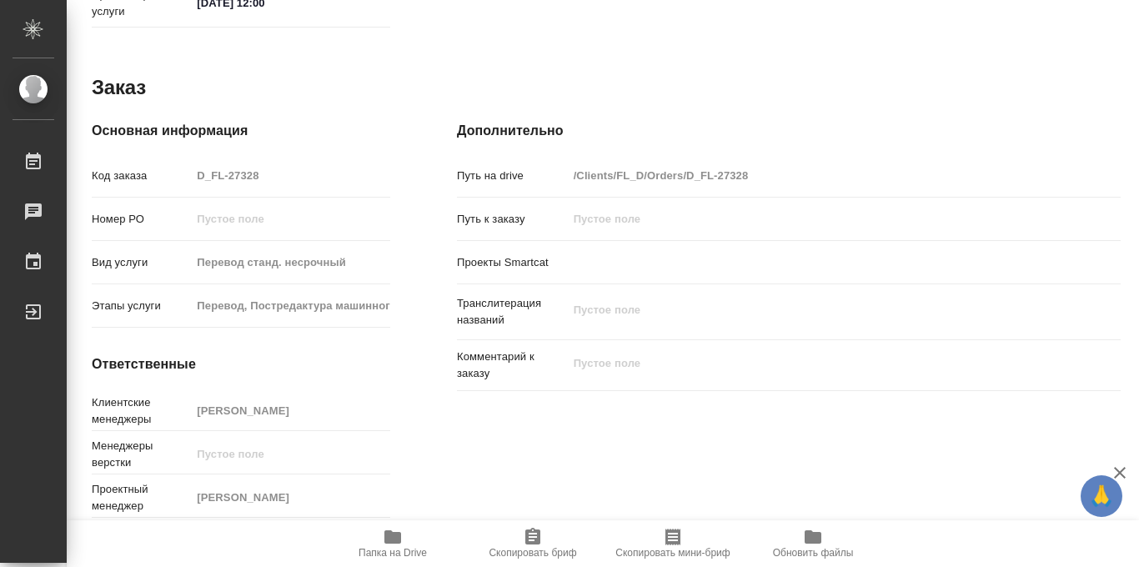
type textarea "x"
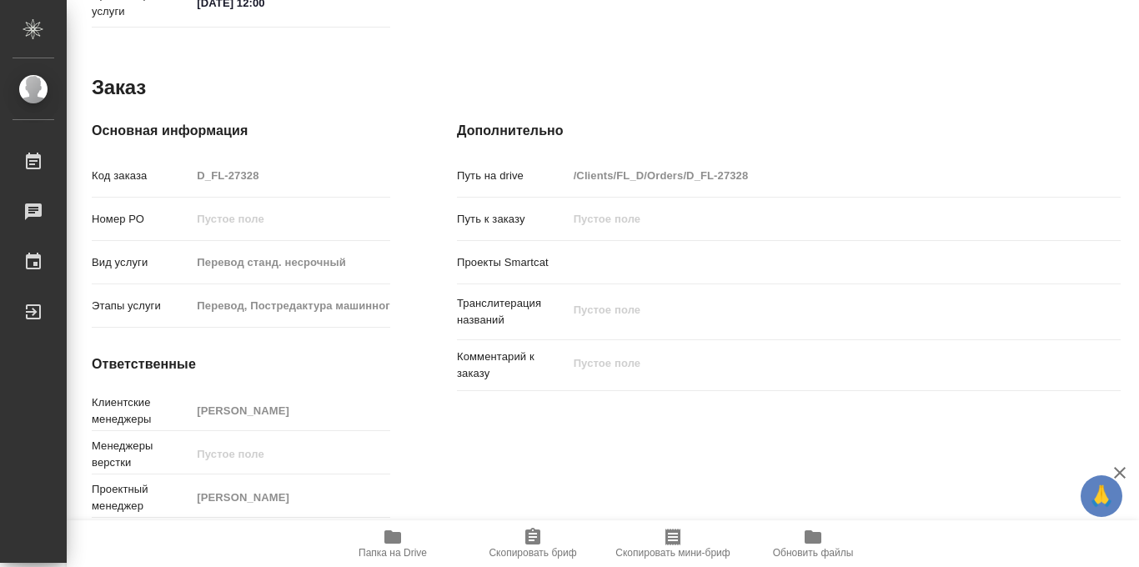
click at [385, 539] on icon "button" at bounding box center [392, 536] width 17 height 13
type textarea "x"
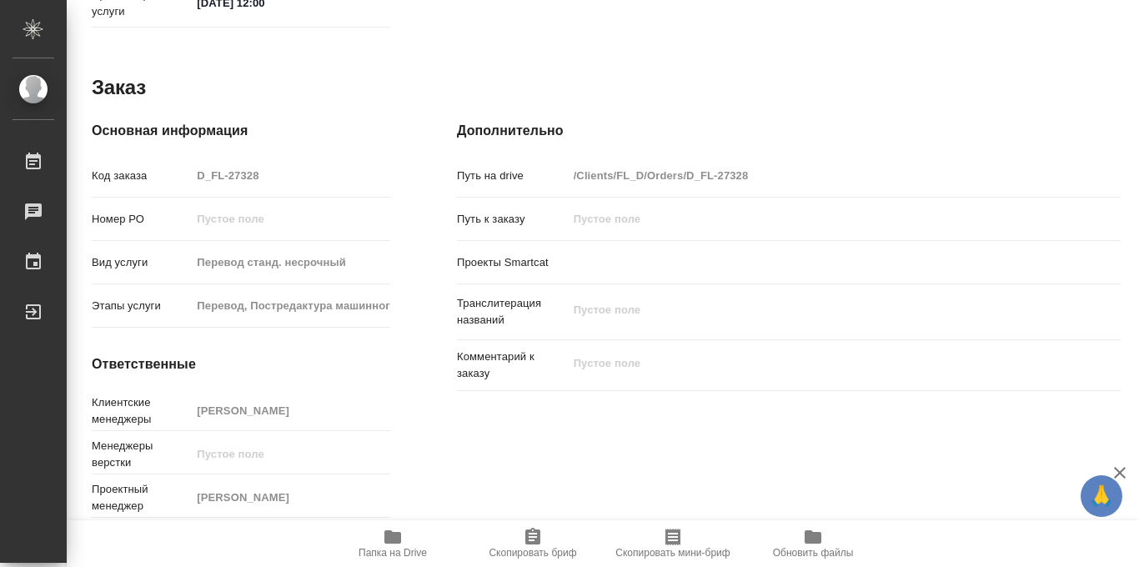
type textarea "x"
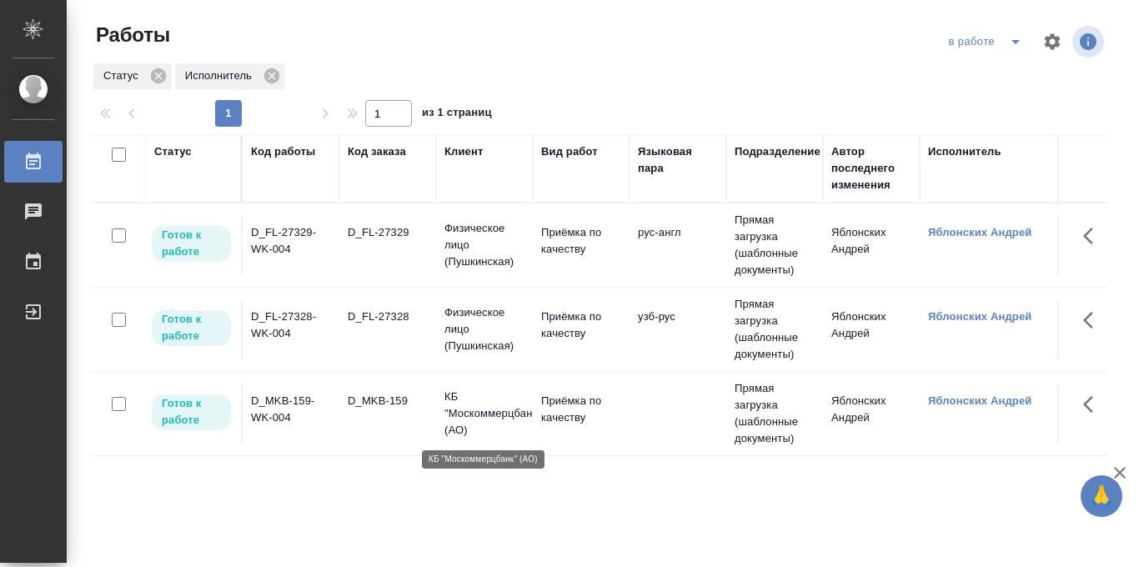
click at [498, 396] on p "КБ "Москоммерцбанк" (АО)" at bounding box center [485, 414] width 80 height 50
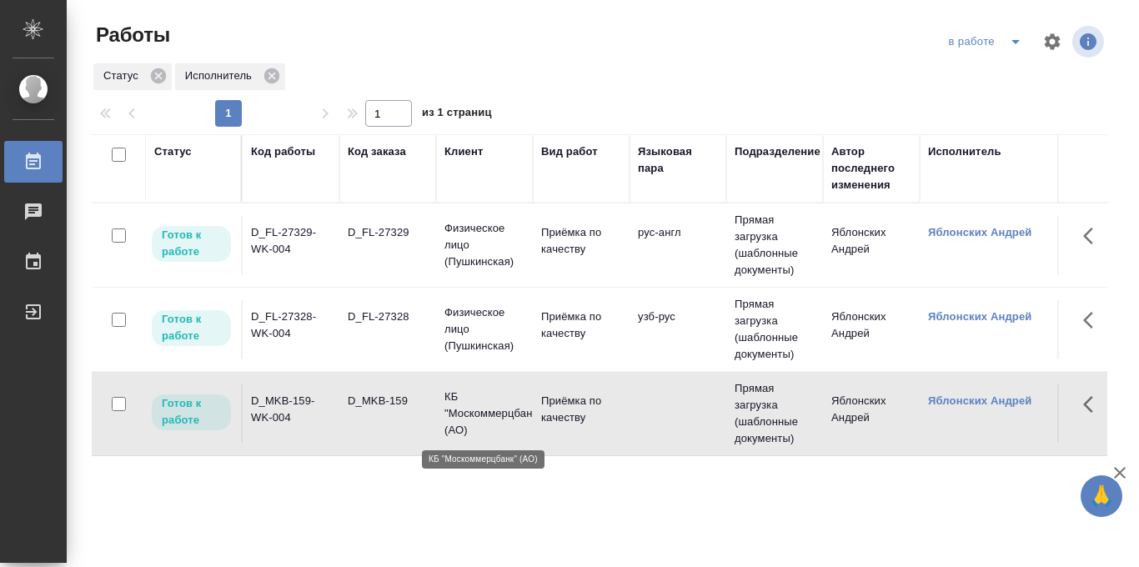
click at [498, 396] on p "КБ "Москоммерцбанк" (АО)" at bounding box center [485, 414] width 80 height 50
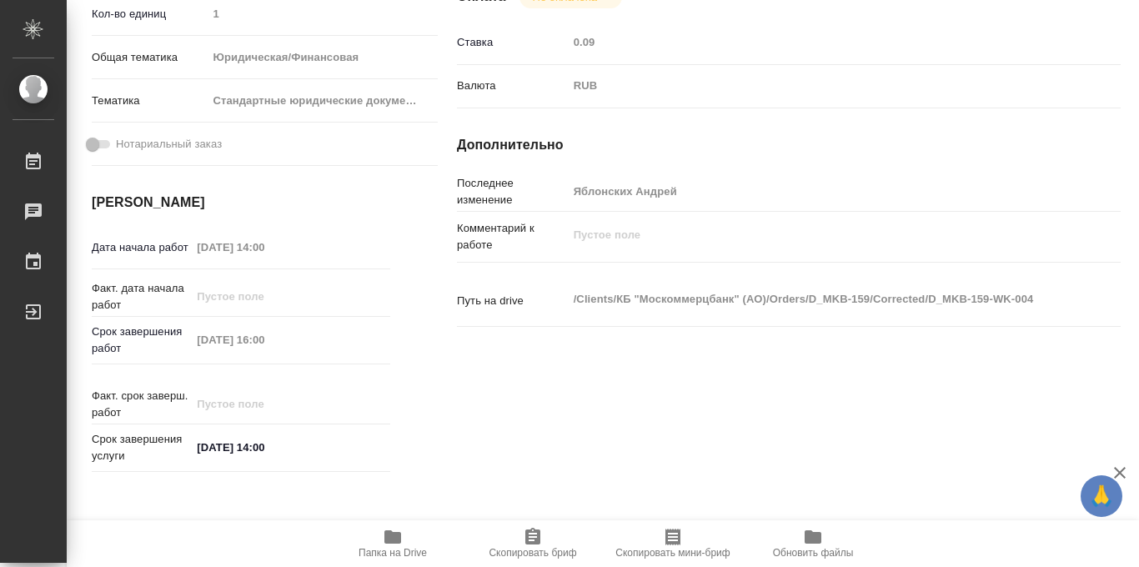
scroll to position [889, 0]
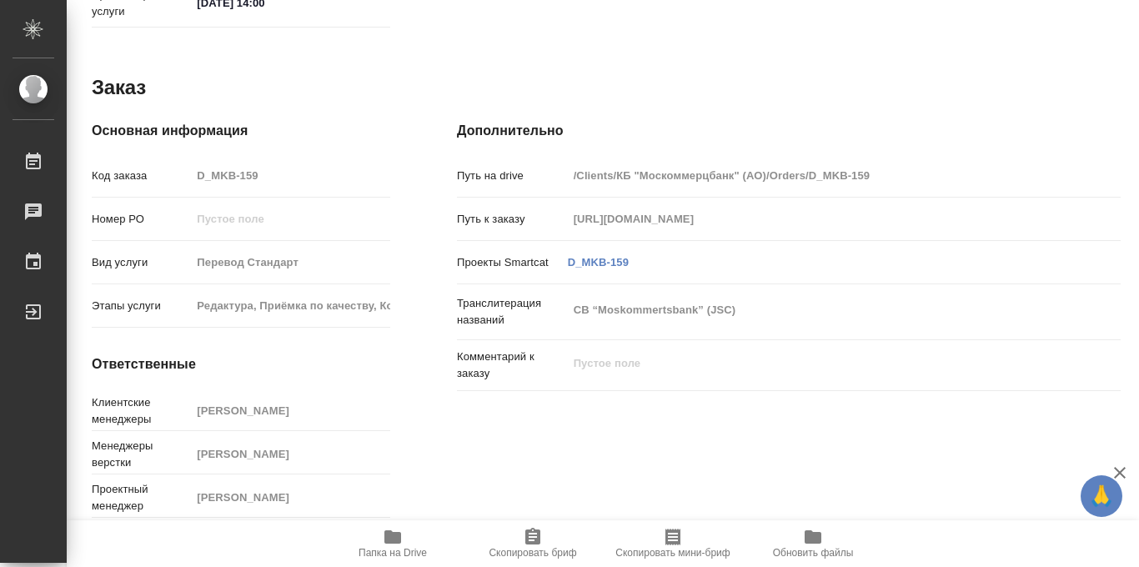
click at [399, 537] on icon "button" at bounding box center [392, 536] width 17 height 13
